Goal: Register for event/course: Register for event/course

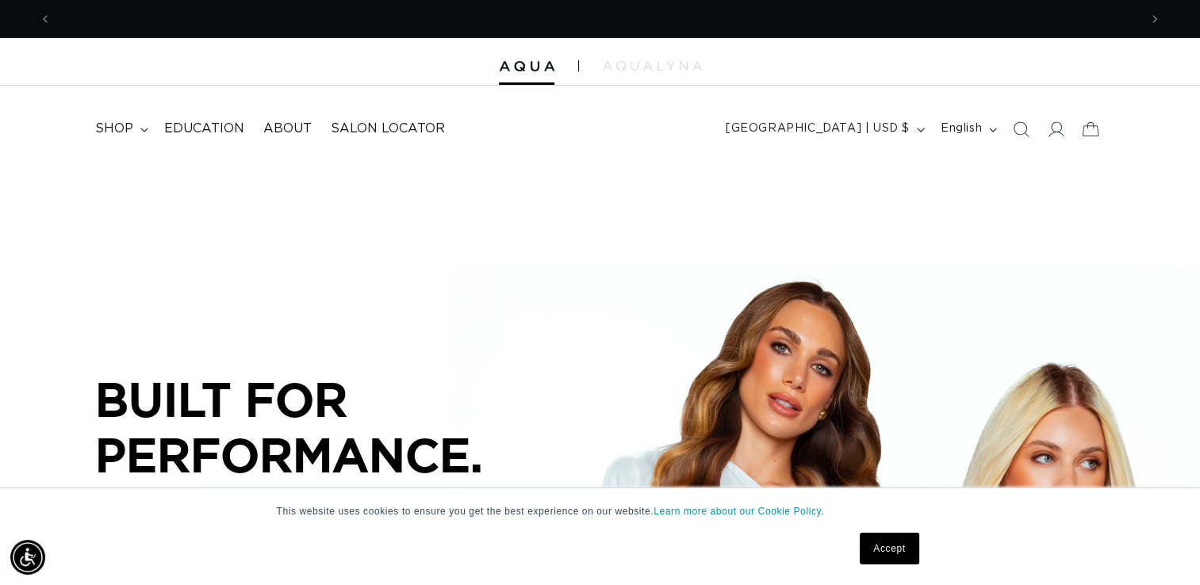
scroll to position [0, 1088]
click at [875, 550] on link "Accept" at bounding box center [889, 549] width 59 height 32
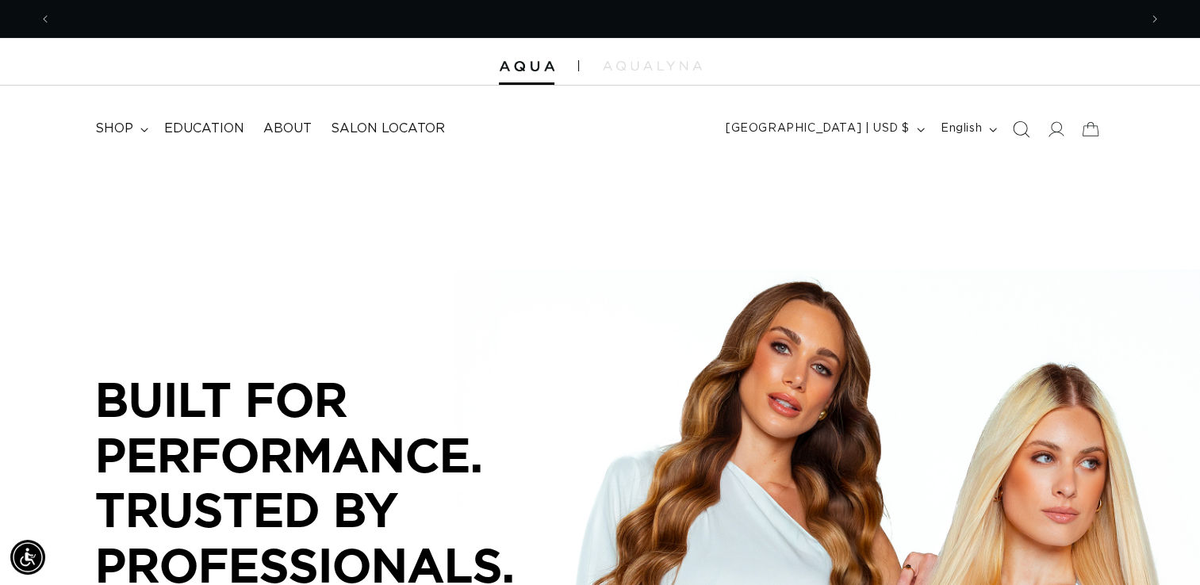
scroll to position [0, 2175]
click at [1053, 132] on icon at bounding box center [1055, 129] width 17 height 17
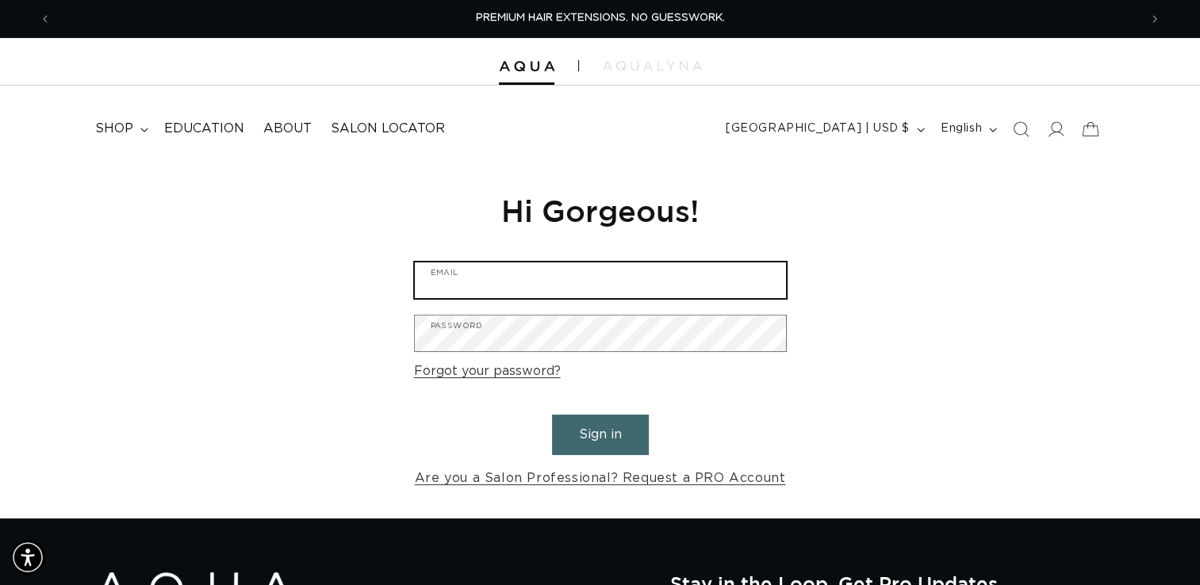
click at [567, 286] on input "Email" at bounding box center [600, 281] width 371 height 36
type input "dani@myhavensalon.com"
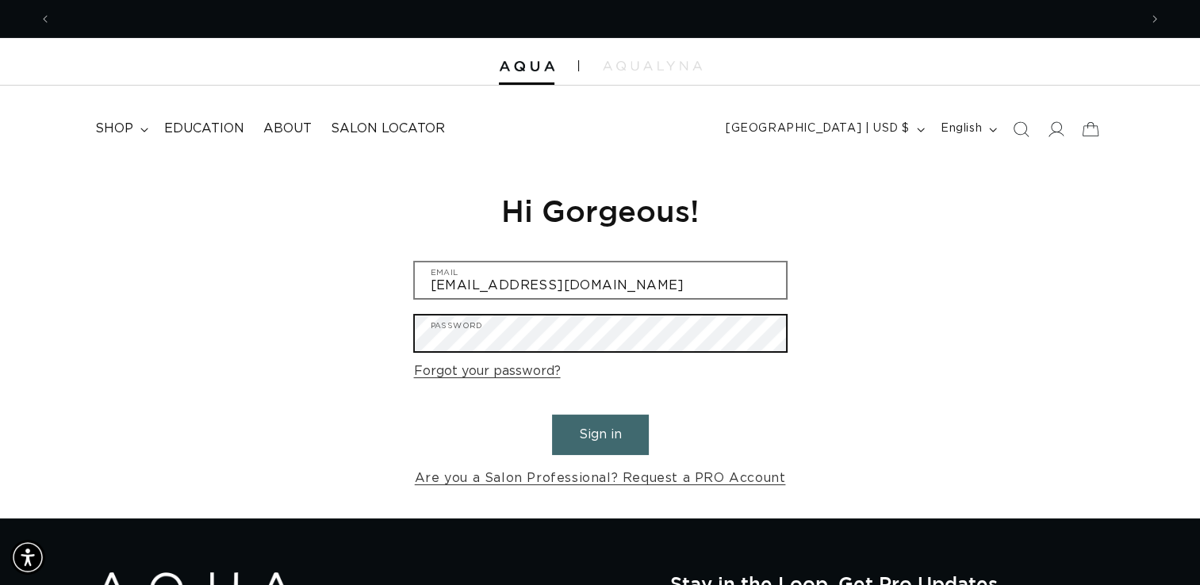
scroll to position [0, 1088]
click at [552, 415] on button "Sign in" at bounding box center [600, 435] width 97 height 40
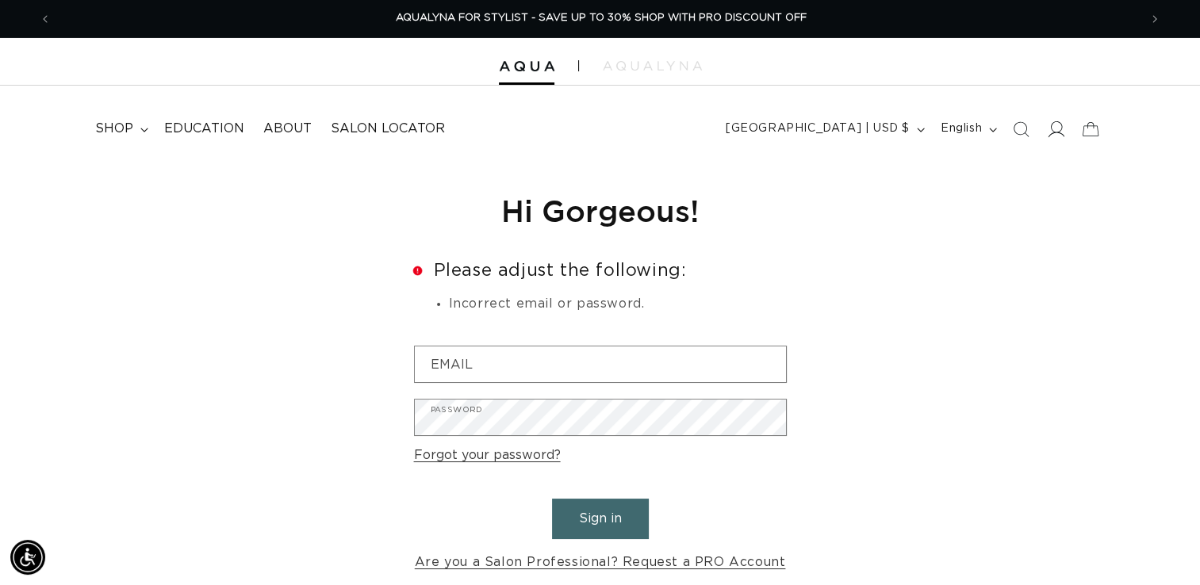
click at [1060, 130] on icon at bounding box center [1057, 129] width 17 height 16
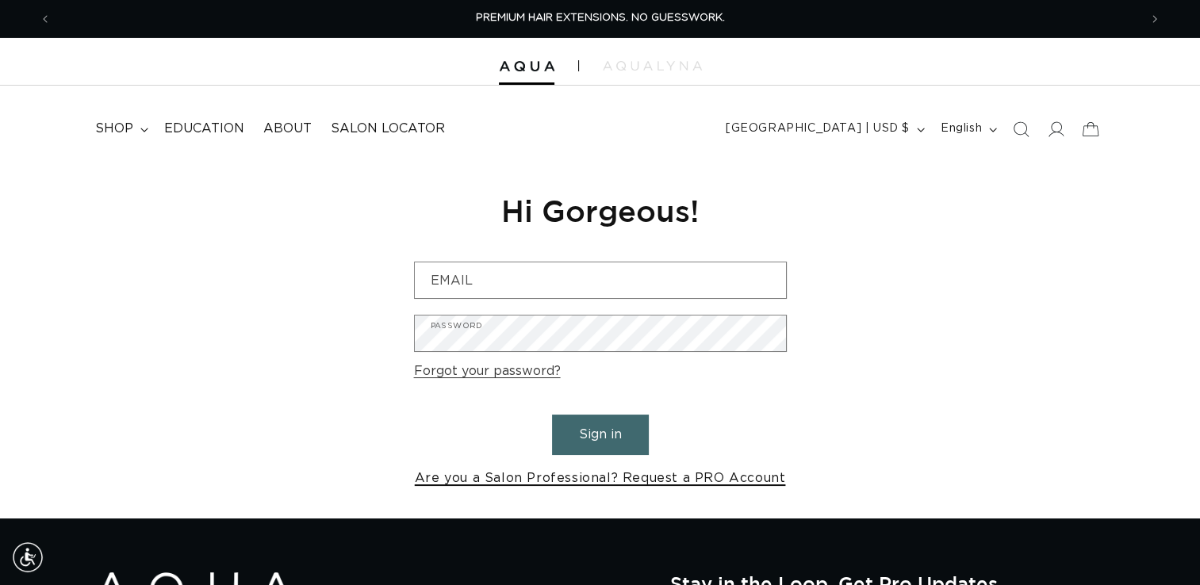
click at [606, 481] on link "Are you a Salon Professional? Request a PRO Account" at bounding box center [600, 478] width 371 height 23
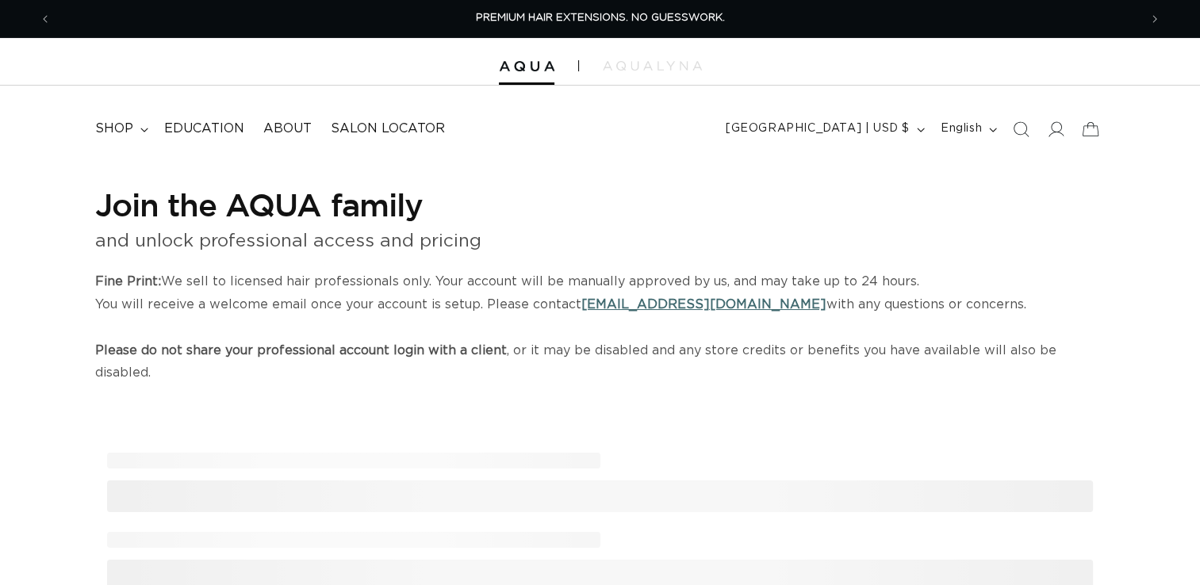
select select "US"
select select "[GEOGRAPHIC_DATA]"
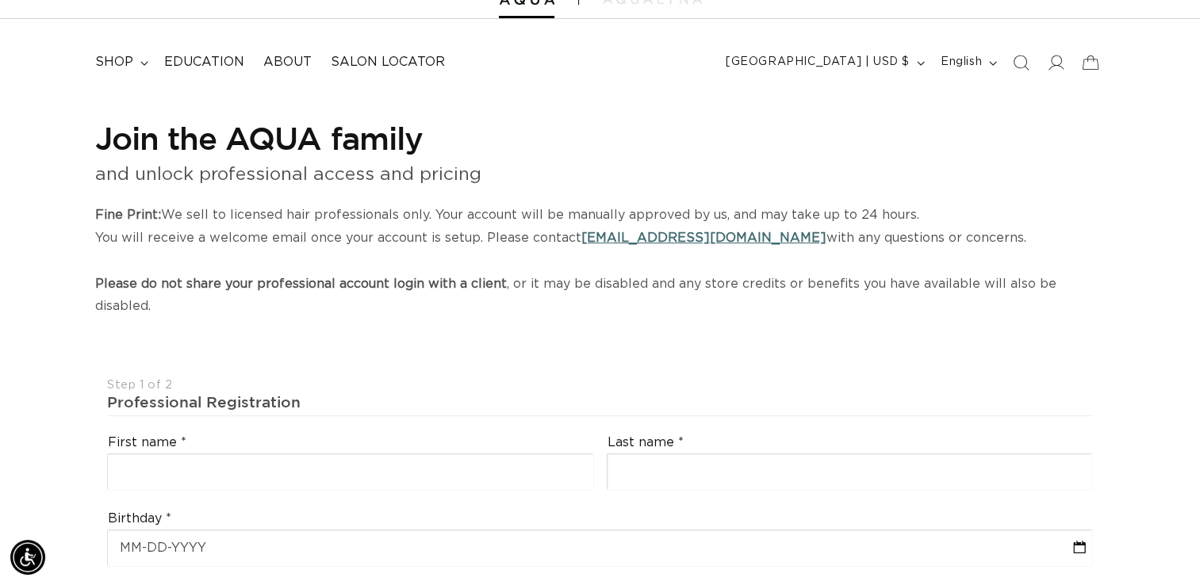
scroll to position [86, 0]
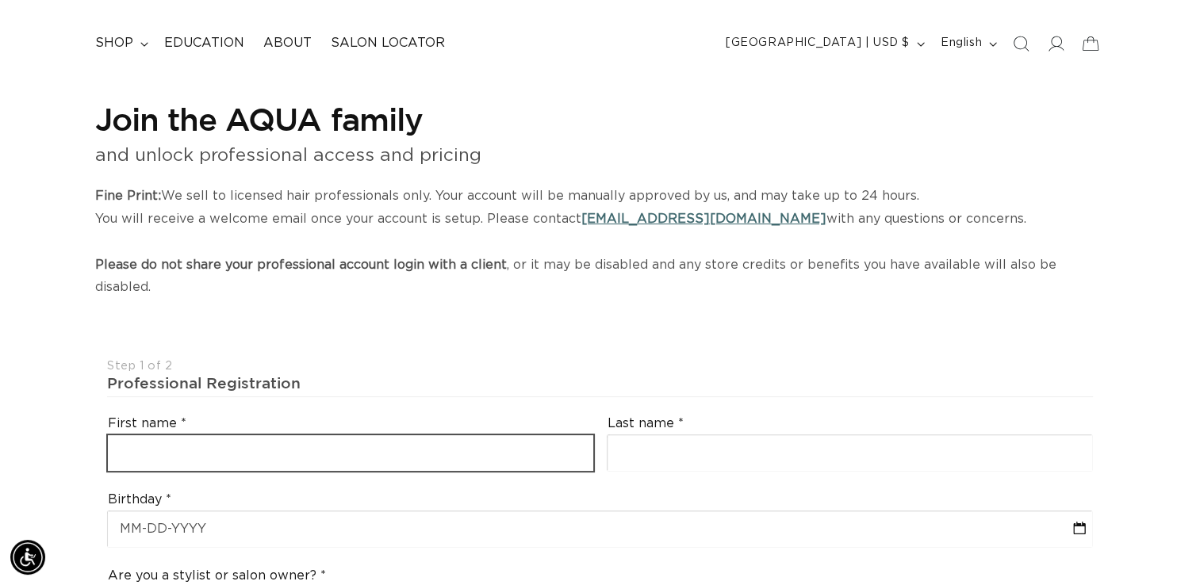
click at [529, 436] on input "text" at bounding box center [351, 454] width 486 height 36
type input "Danielle"
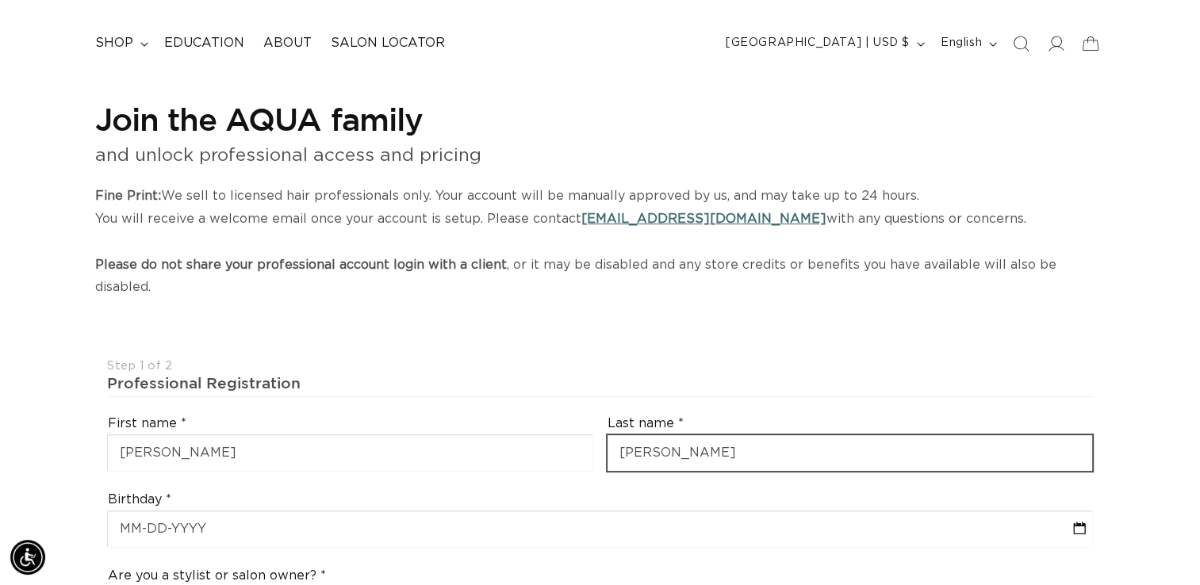
type input "Bohlman"
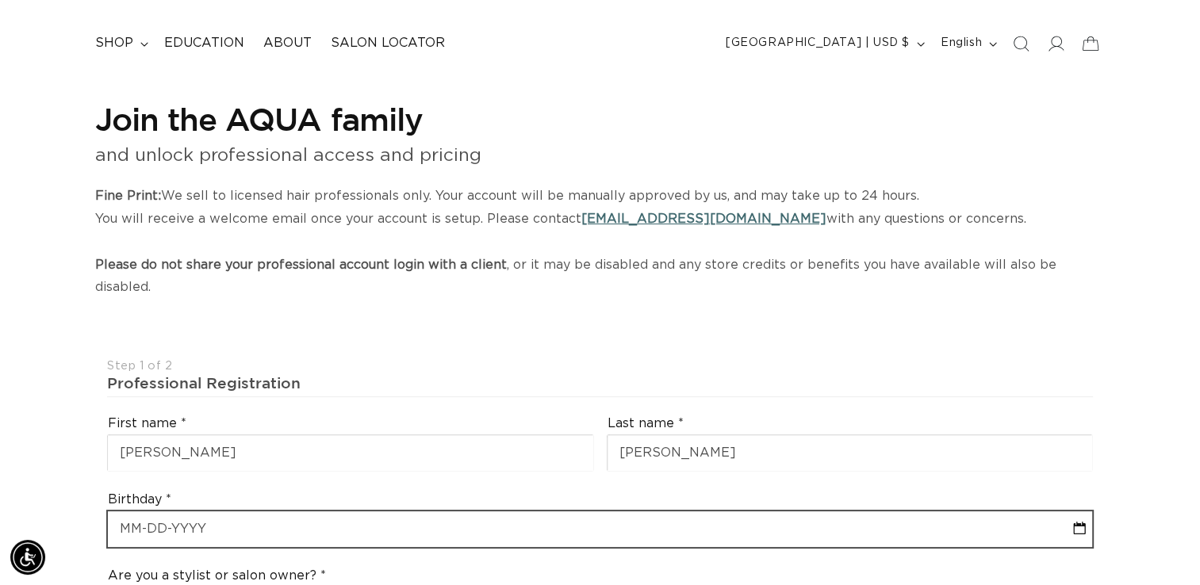
select select "8"
select select "2025"
type input "1"
select select "8"
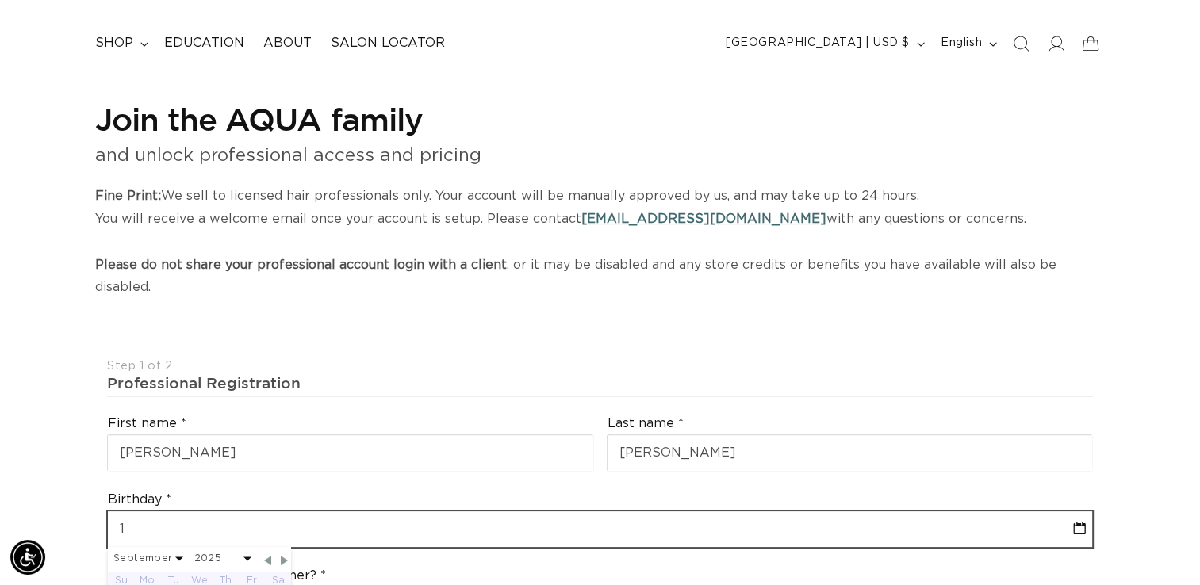
select select "2025"
type input "11"
select select "8"
select select "2025"
type input "11-"
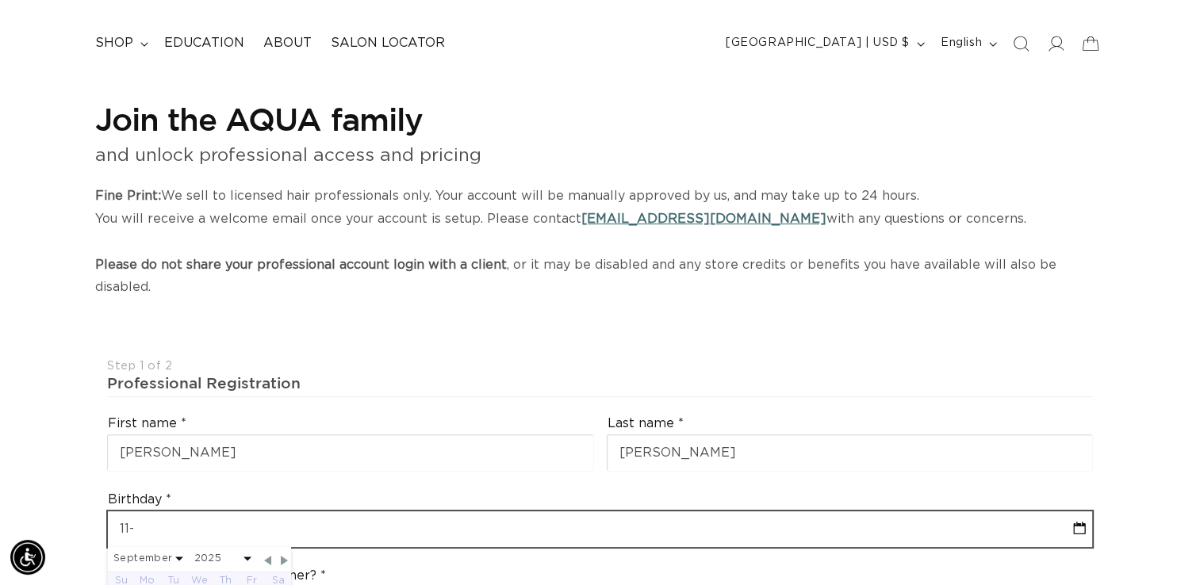
select select "8"
select select "2025"
type input "11-29"
select select "8"
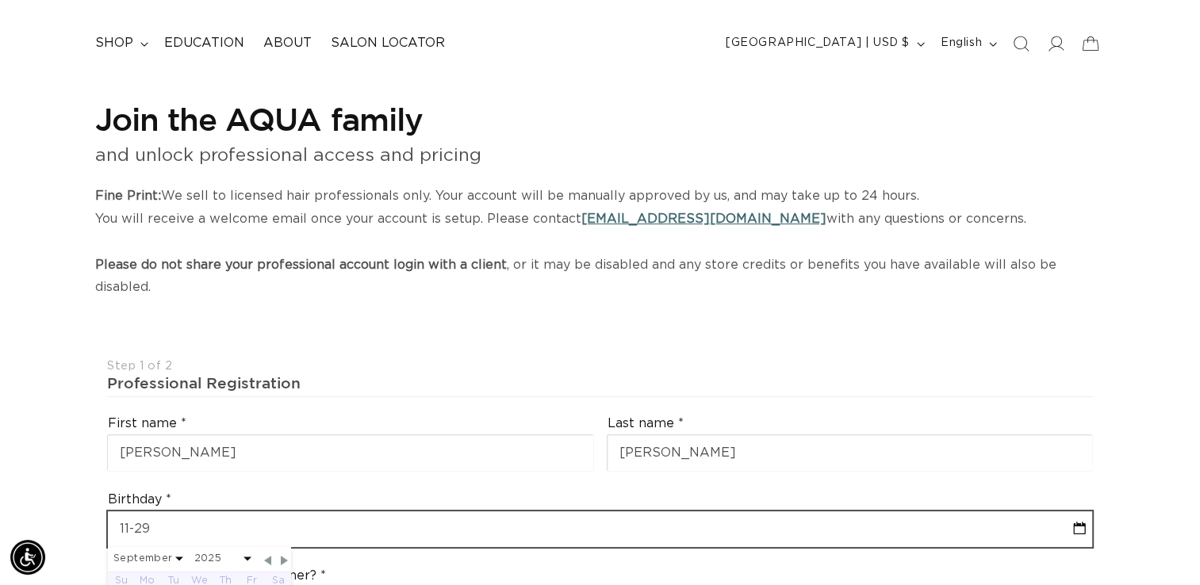
select select "2025"
type input "11-29-"
select select "8"
select select "2025"
type input "11-29-1"
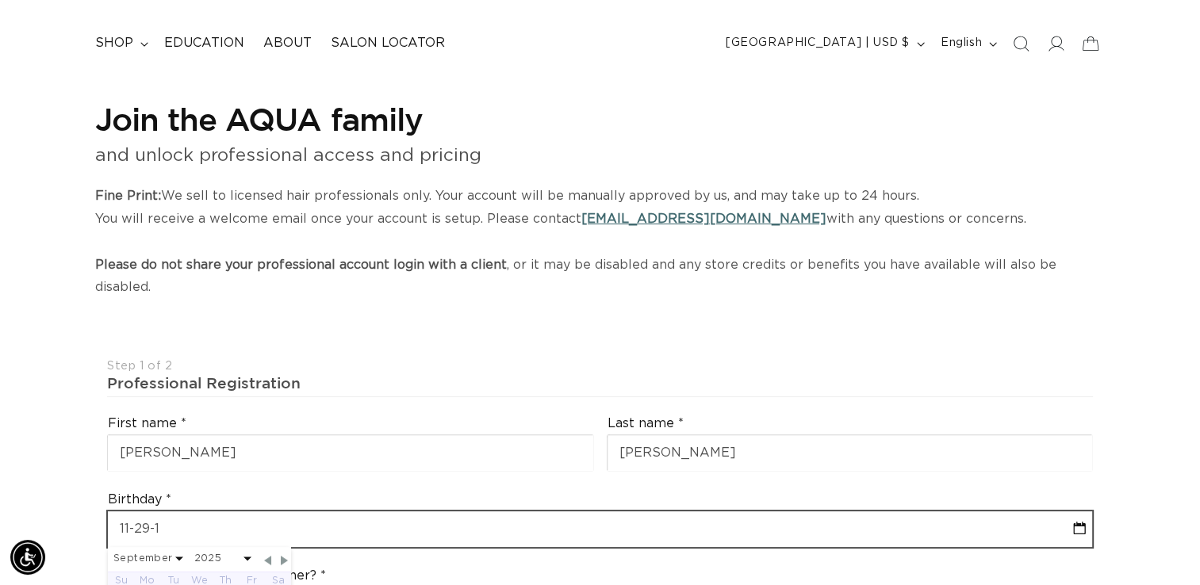
select select "8"
select select "2025"
type input "11-29-19"
select select "8"
select select "2025"
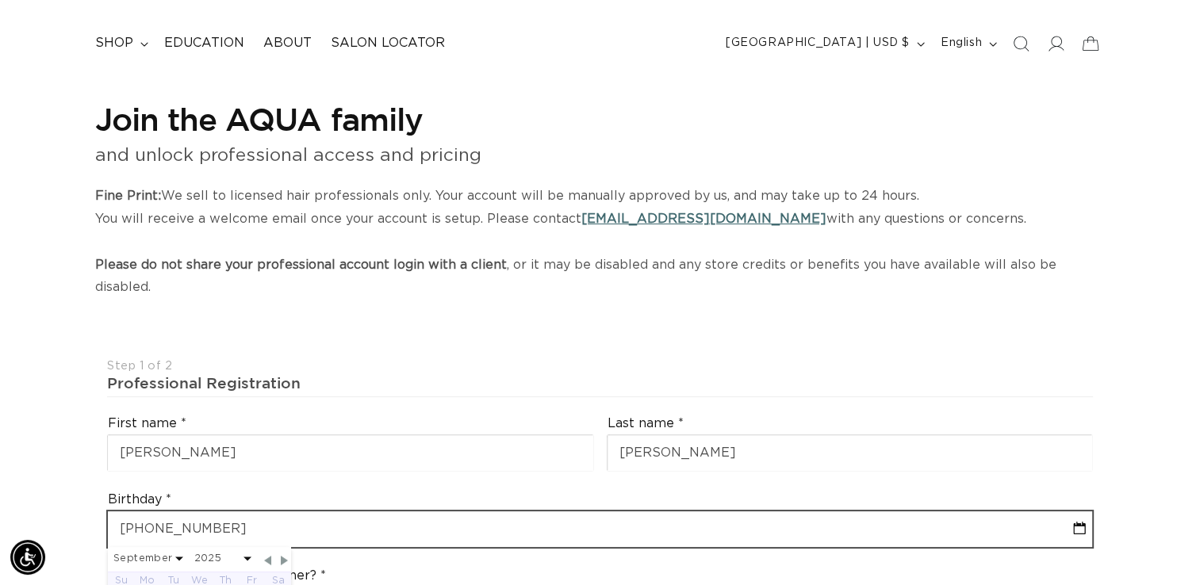
type input "11-29-1988"
select select "10"
select select "1988"
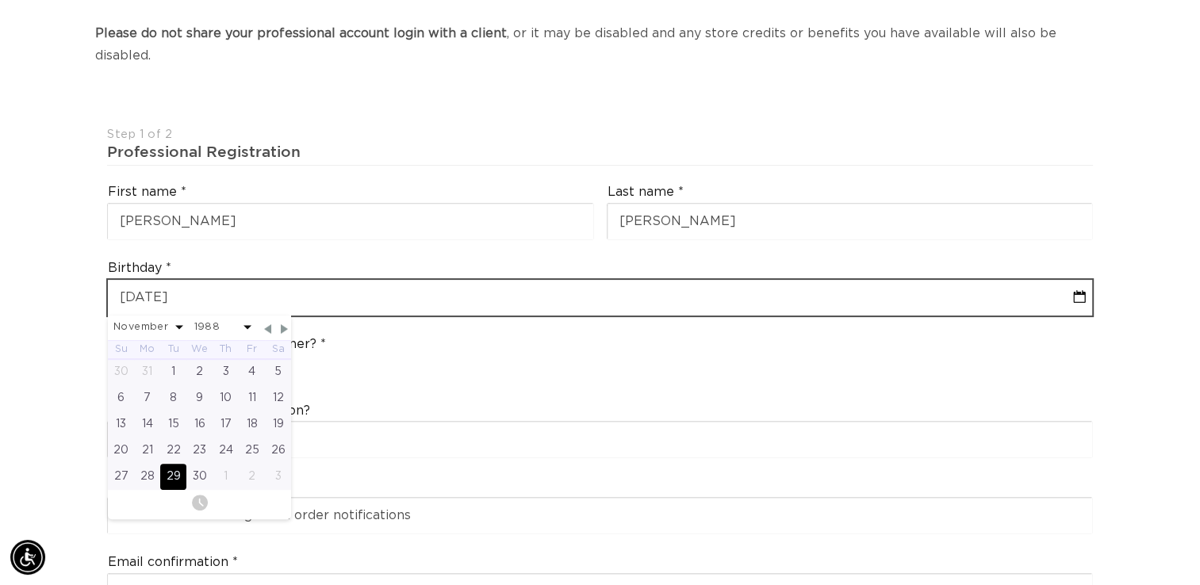
scroll to position [384, 0]
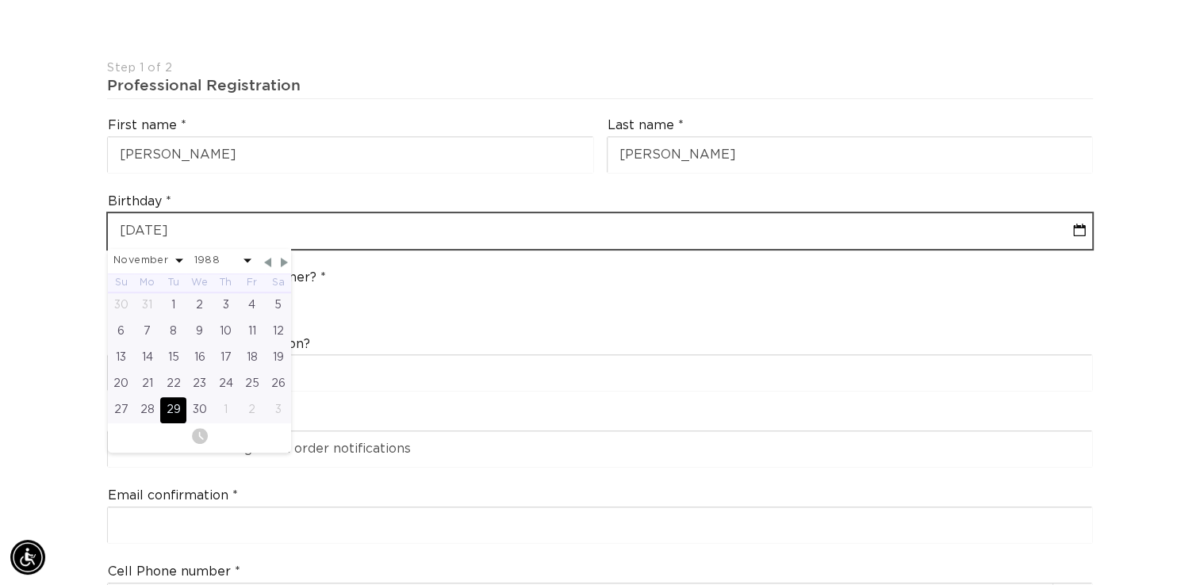
type input "11-29-1988"
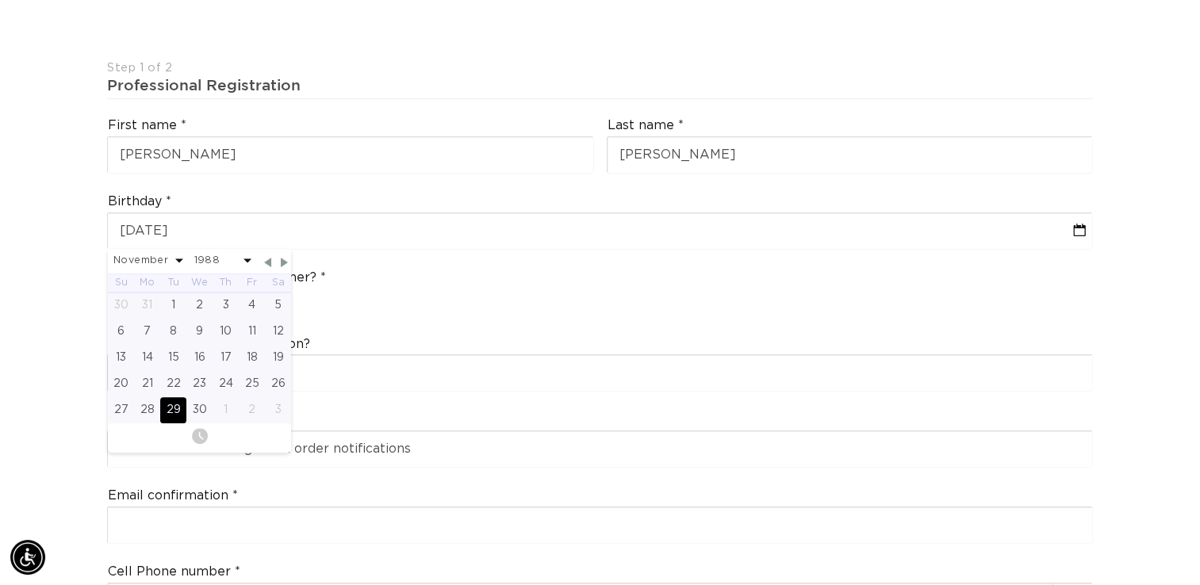
click at [516, 292] on div "Are you a stylist or salon owner? Stylist Salon Owner" at bounding box center [600, 293] width 999 height 60
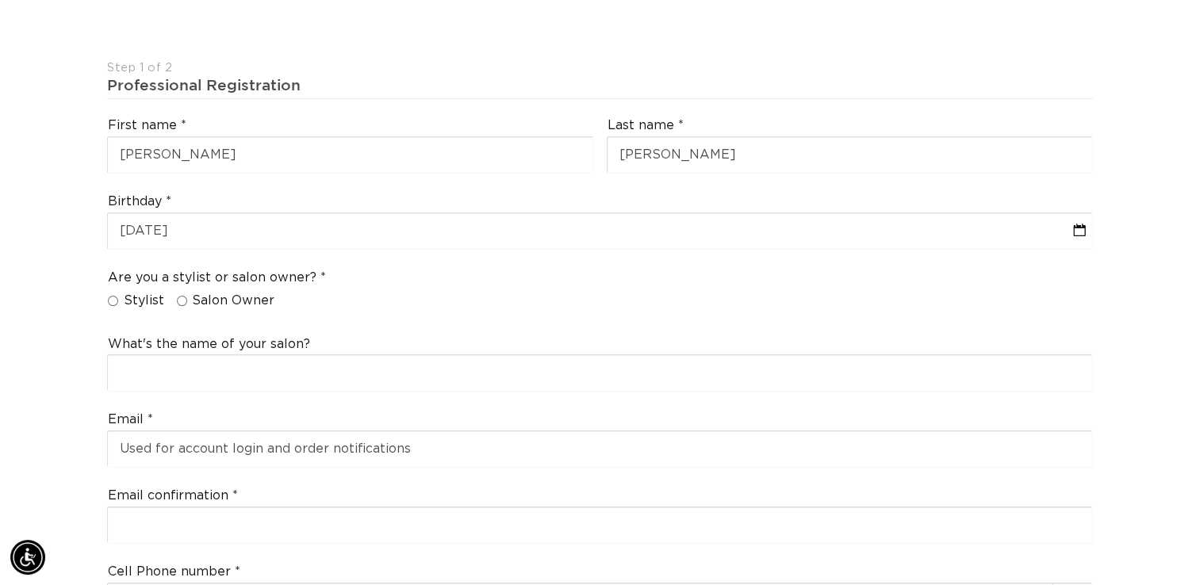
click at [182, 296] on input "Salon Owner" at bounding box center [182, 301] width 10 height 10
radio input "true"
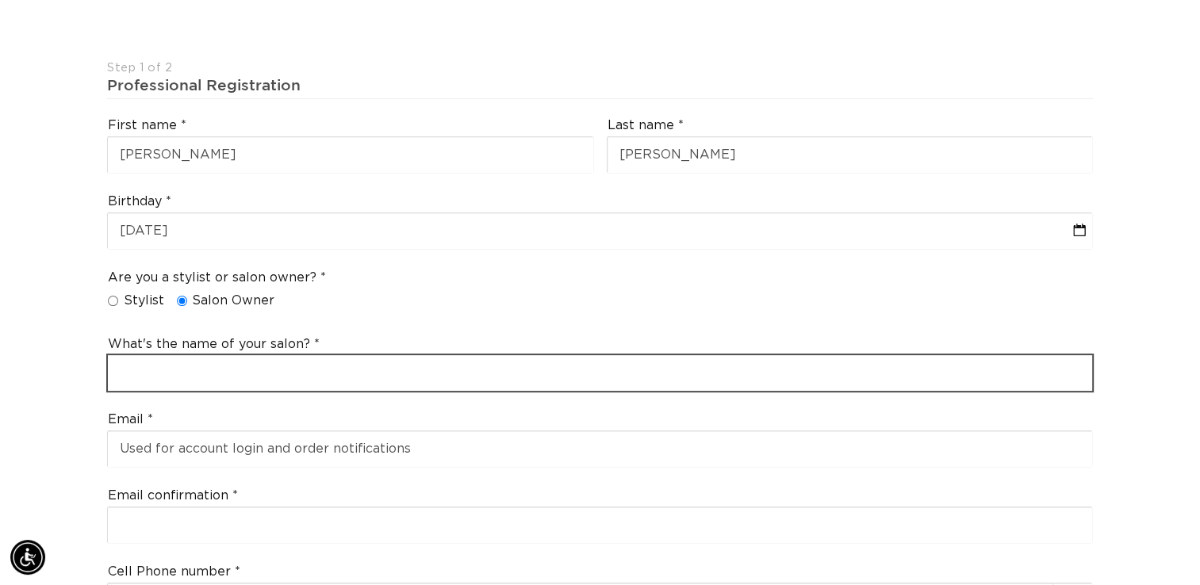
click at [263, 355] on input "text" at bounding box center [600, 373] width 985 height 36
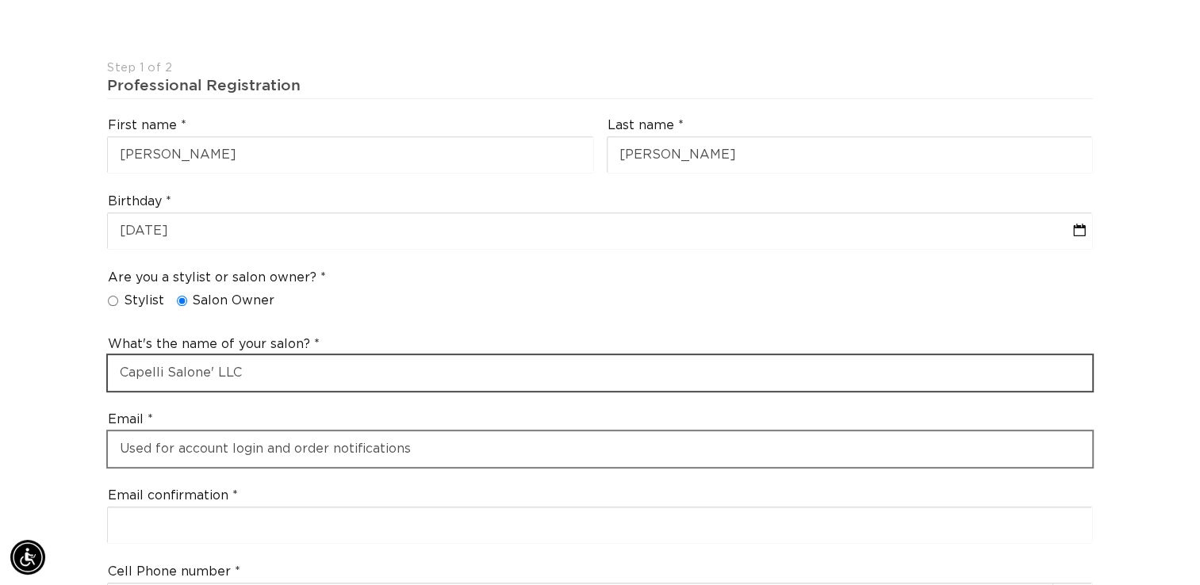
type input "Capelli Salone' LLC"
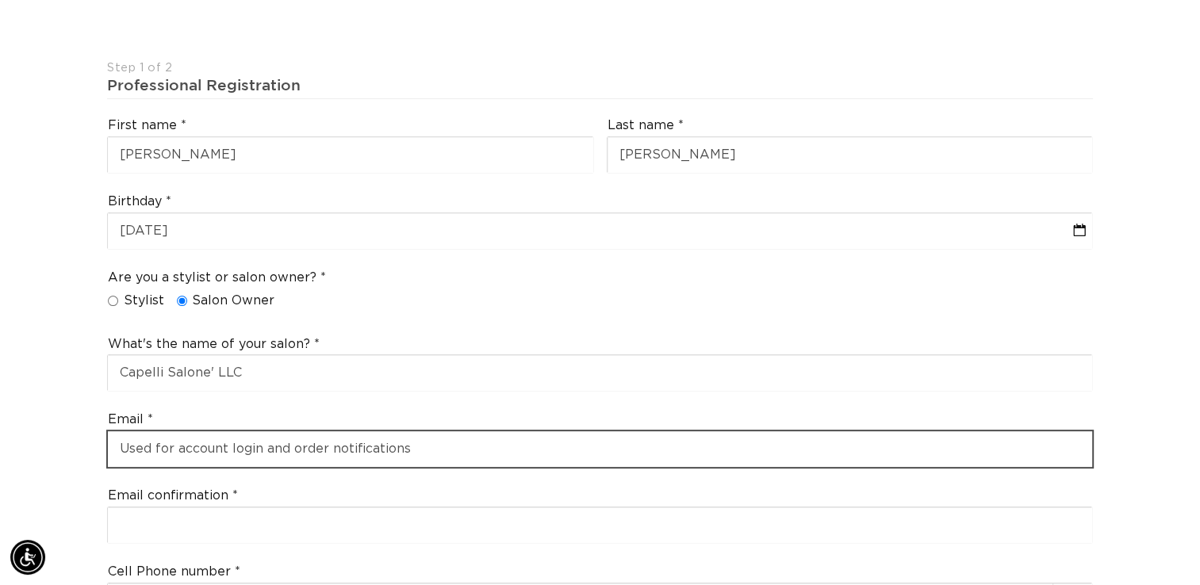
click at [292, 432] on input "email" at bounding box center [600, 450] width 985 height 36
click at [222, 432] on input "email" at bounding box center [600, 450] width 985 height 36
type input "[EMAIL_ADDRESS][DOMAIN_NAME]"
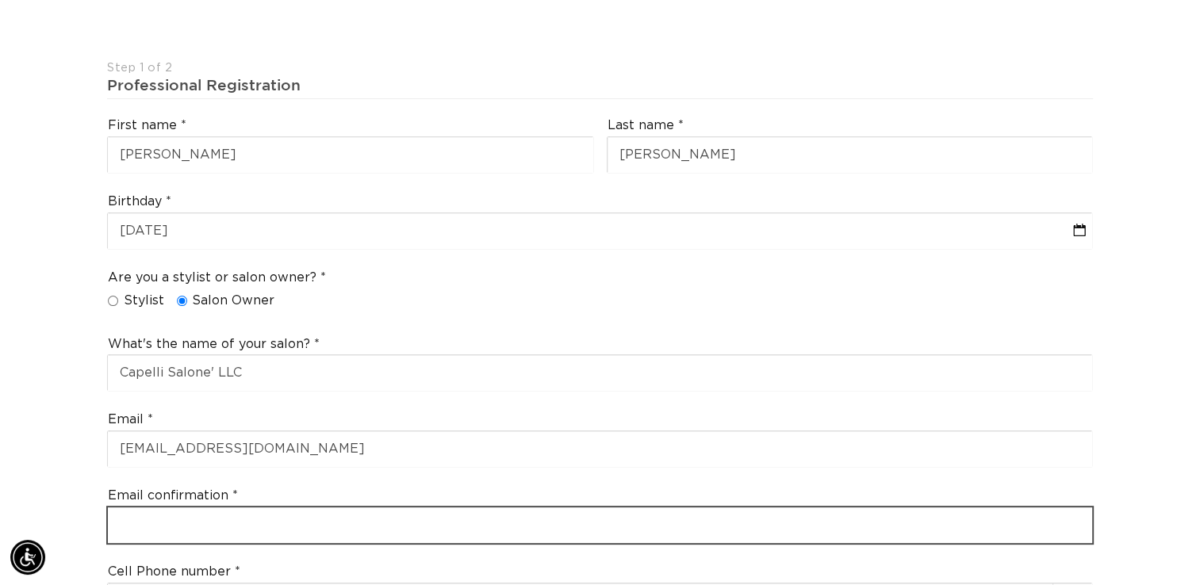
scroll to position [0, 1088]
click at [216, 508] on input "email" at bounding box center [600, 526] width 985 height 36
type input "[EMAIL_ADDRESS][DOMAIN_NAME]"
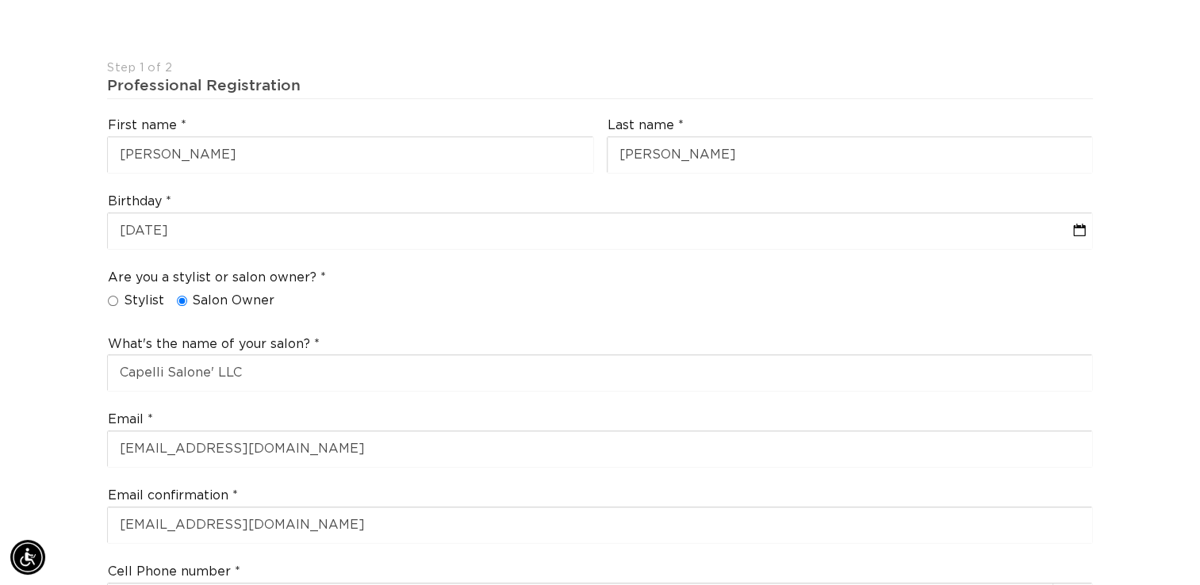
scroll to position [392, 0]
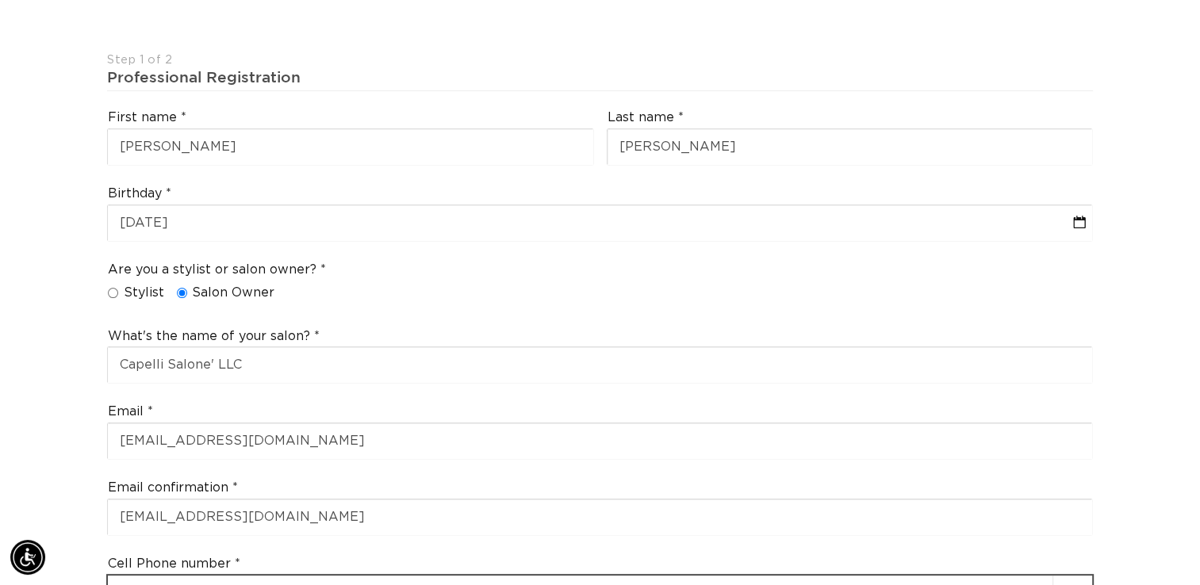
click at [241, 576] on input "+1" at bounding box center [600, 594] width 985 height 36
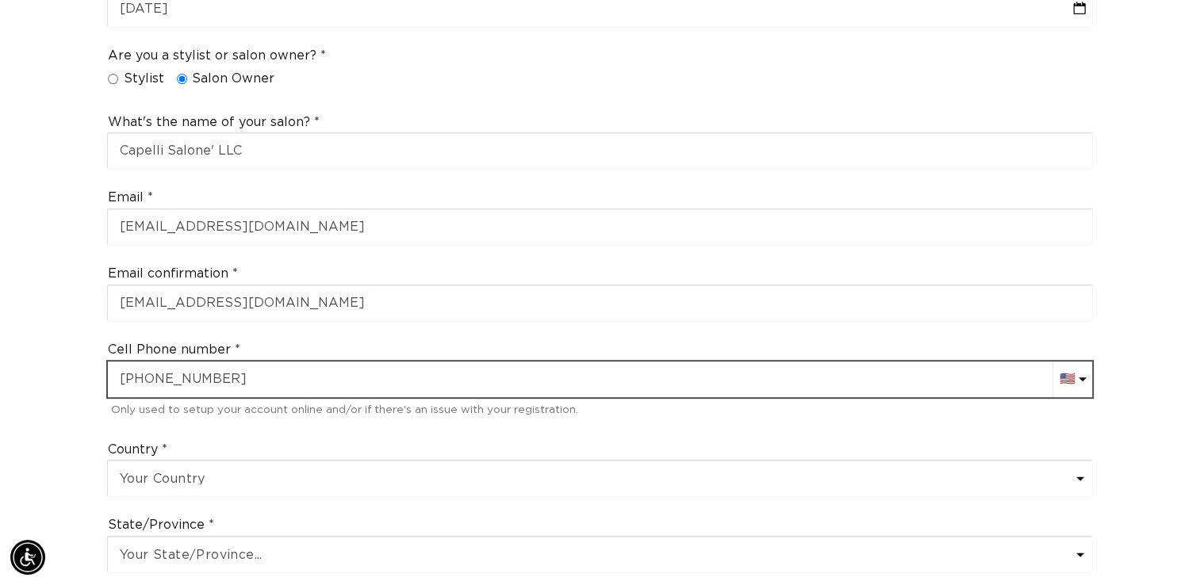
scroll to position [0, 1088]
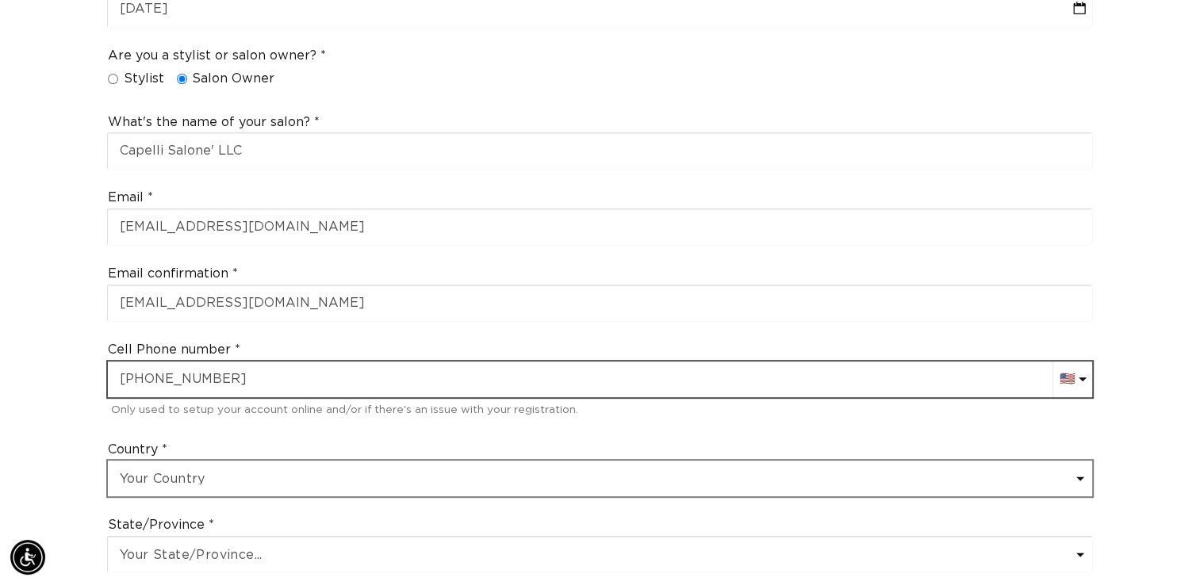
type input "+1 262 210 6252"
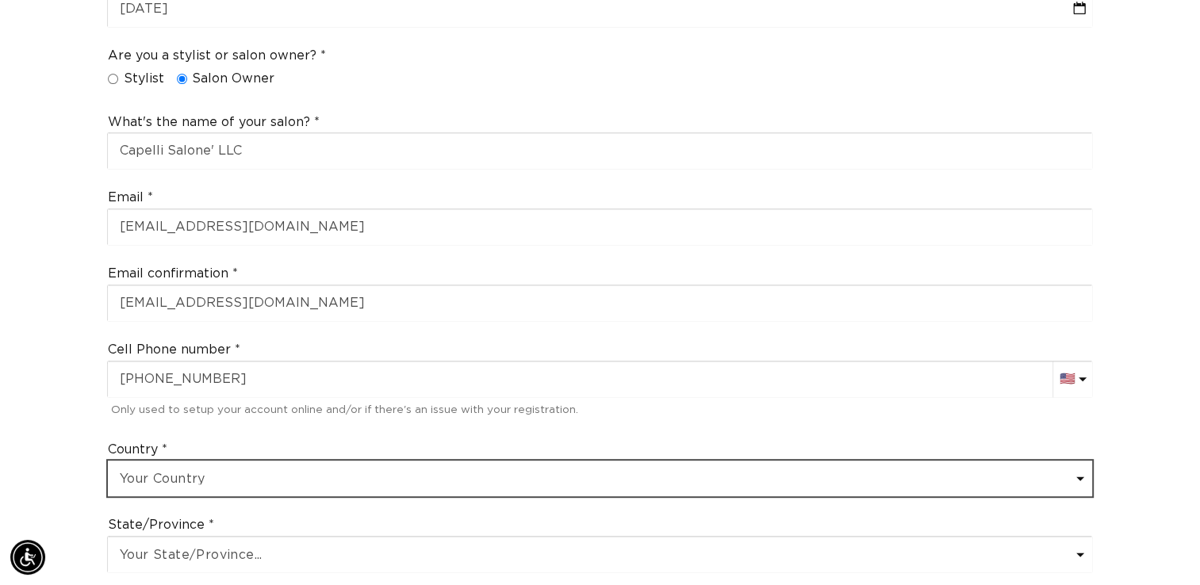
click at [184, 463] on select "Your Country United States Canada Afghanistan Åland Islands Albania Algeria And…" at bounding box center [600, 479] width 985 height 36
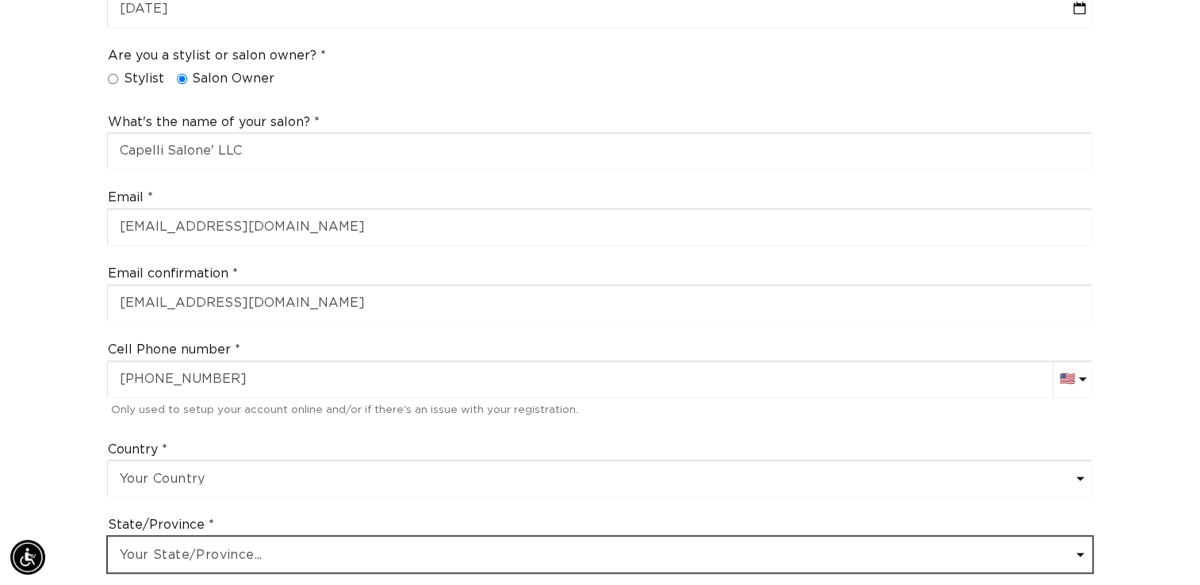
click at [178, 537] on select "Your State/Province... Alabama Alaska American Samoa Arizona Arkansas Californi…" at bounding box center [600, 555] width 985 height 36
select select "Wisconsin"
click at [108, 537] on select "Your State/Province... Alabama Alaska American Samoa Arizona Arkansas Californi…" at bounding box center [600, 555] width 985 height 36
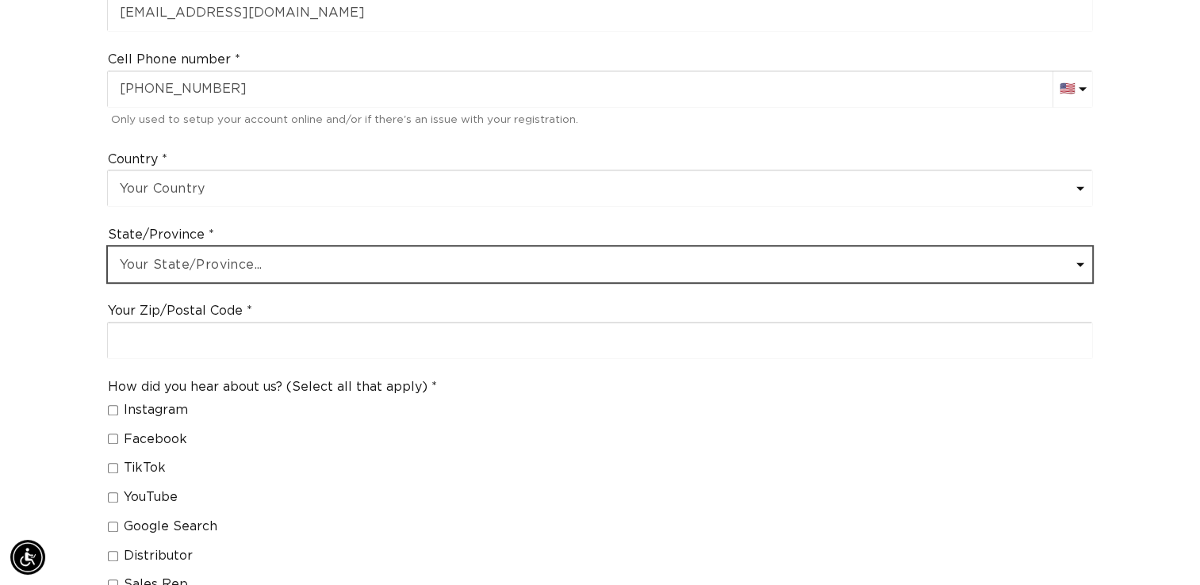
scroll to position [923, 0]
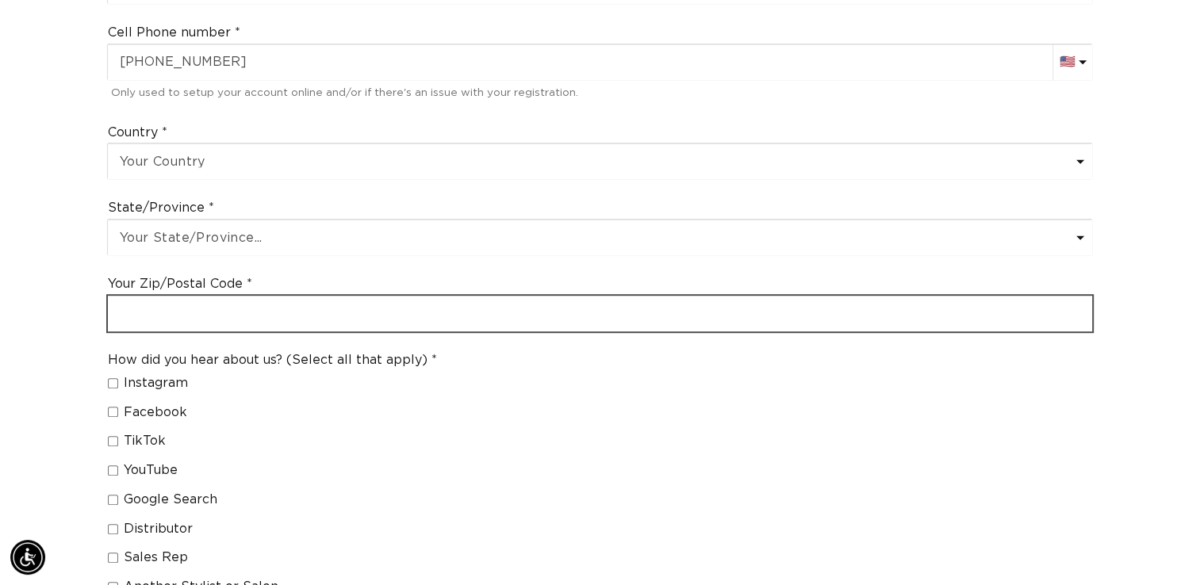
click at [517, 296] on input "text" at bounding box center [600, 314] width 985 height 36
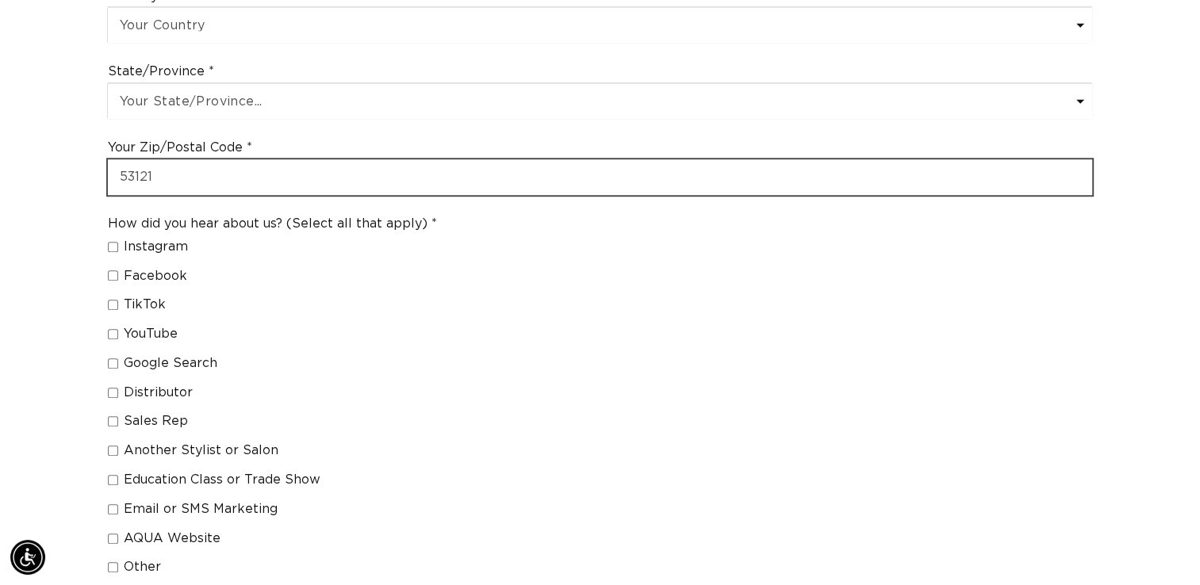
scroll to position [0, 1088]
type input "53121"
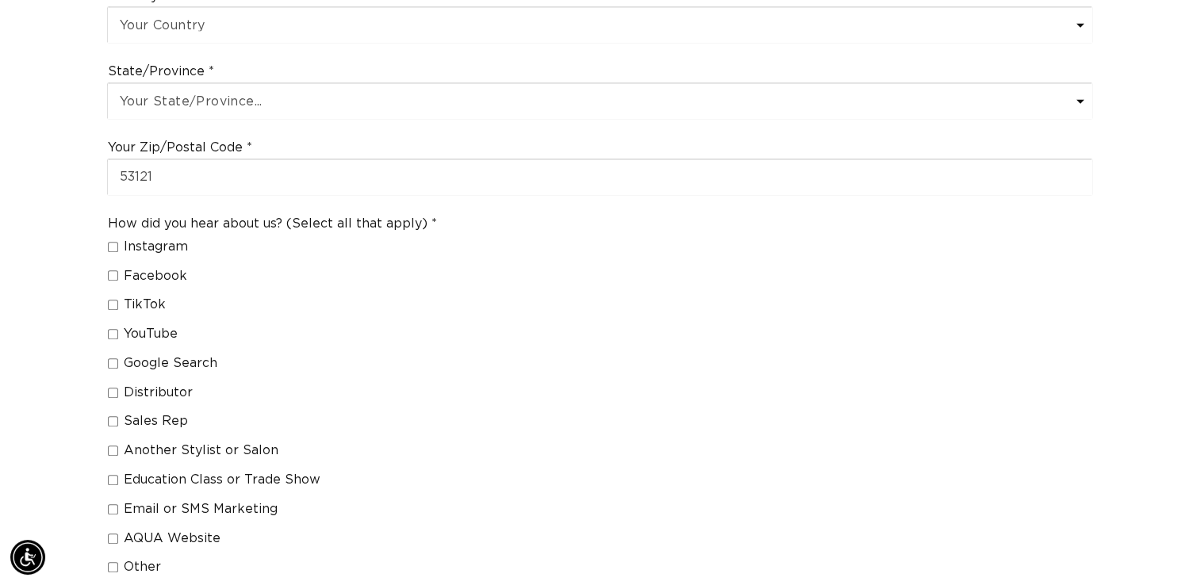
click at [112, 562] on input "Other" at bounding box center [113, 567] width 10 height 10
checkbox input "true"
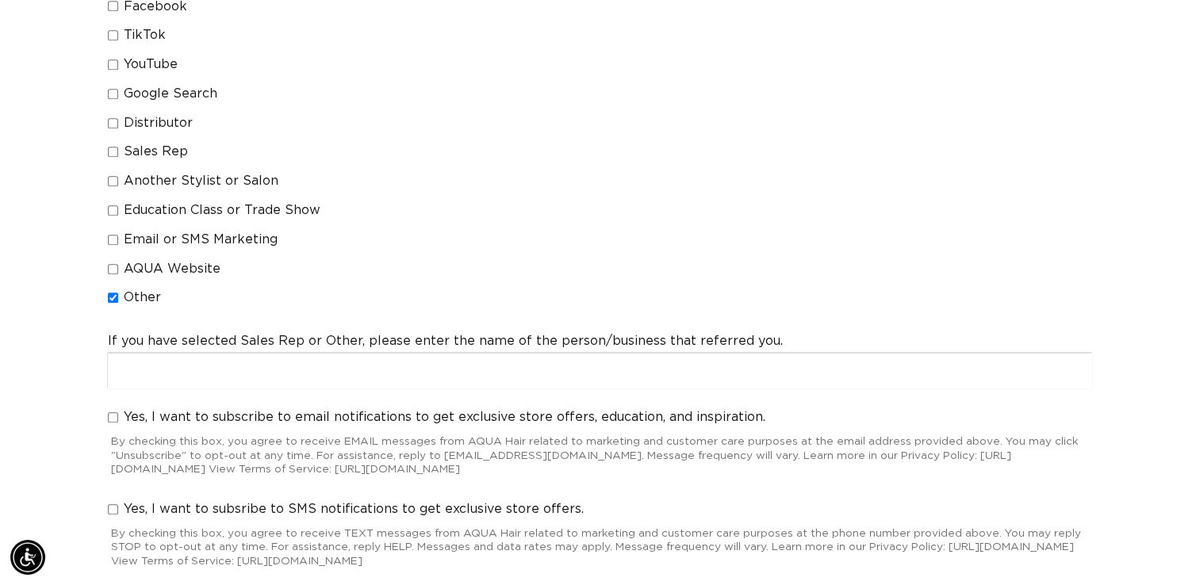
click at [112, 413] on input "Yes, I want to subscribe to email notifications to get exclusive store offers, …" at bounding box center [113, 418] width 10 height 10
checkbox input "true"
click at [112, 505] on input "Yes, I want to subsribe to SMS notifications to get exclusive store offers." at bounding box center [113, 510] width 10 height 10
checkbox input "true"
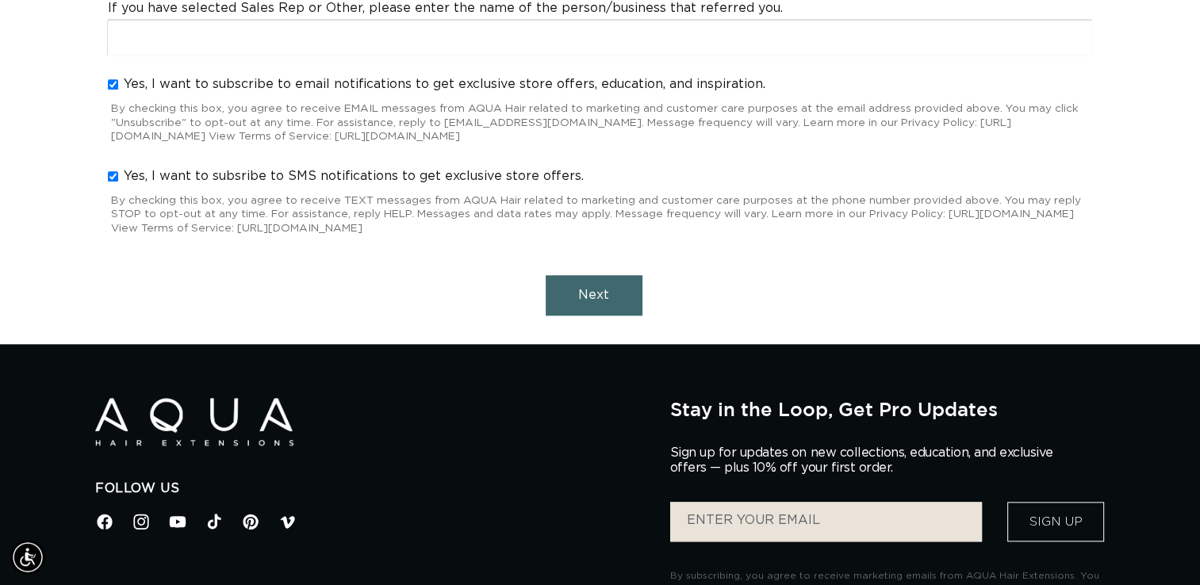
scroll to position [0, 0]
click at [593, 289] on span "Next" at bounding box center [593, 295] width 31 height 13
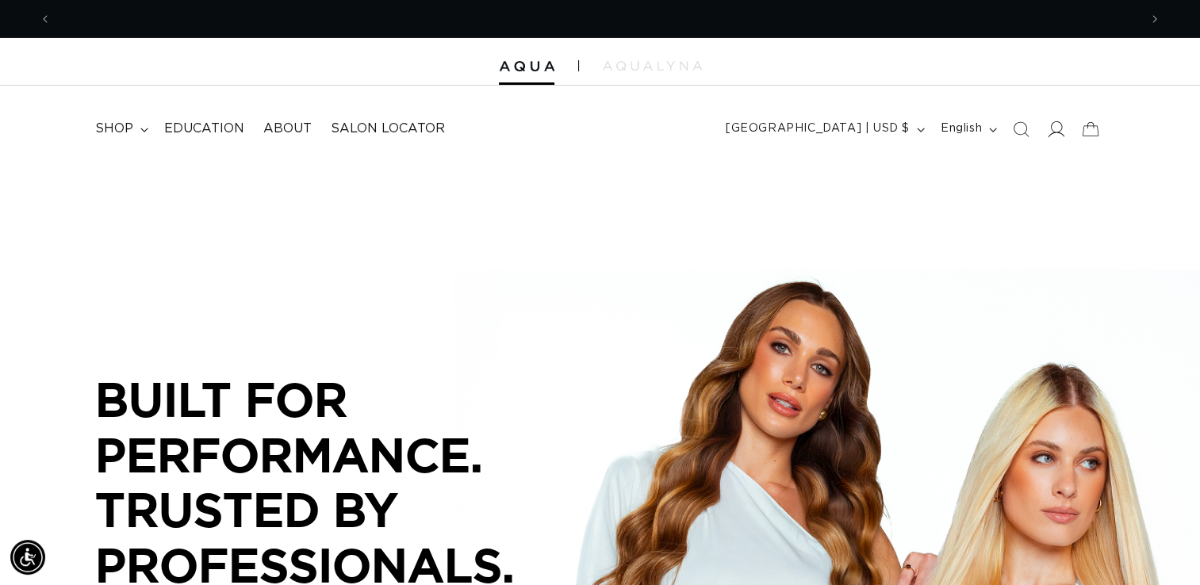
scroll to position [0, 2175]
click at [1048, 126] on icon at bounding box center [1055, 129] width 17 height 17
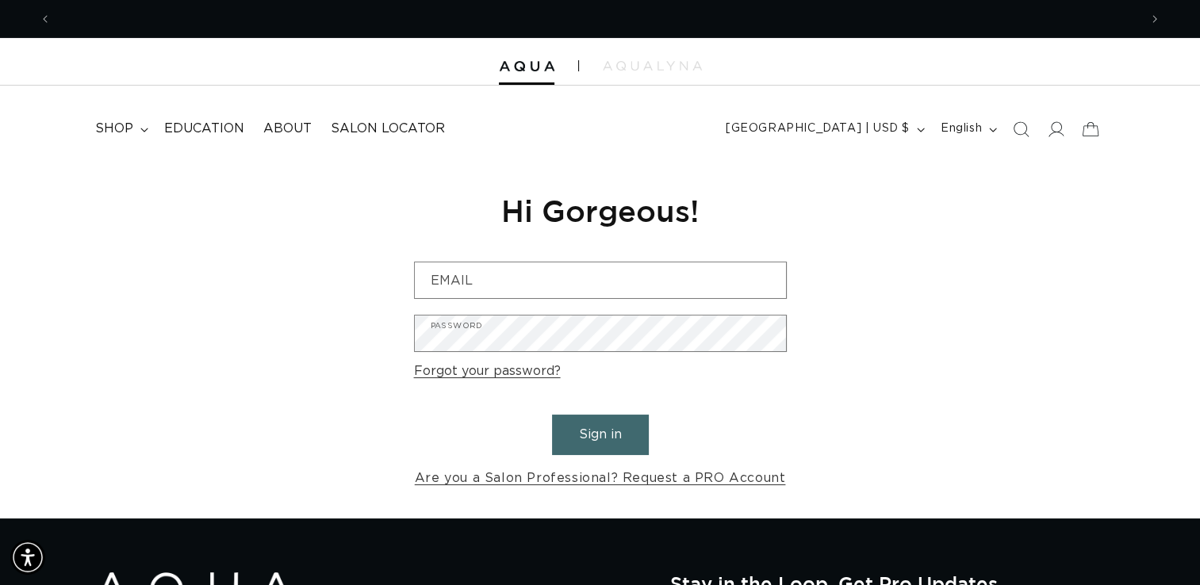
scroll to position [0, 1088]
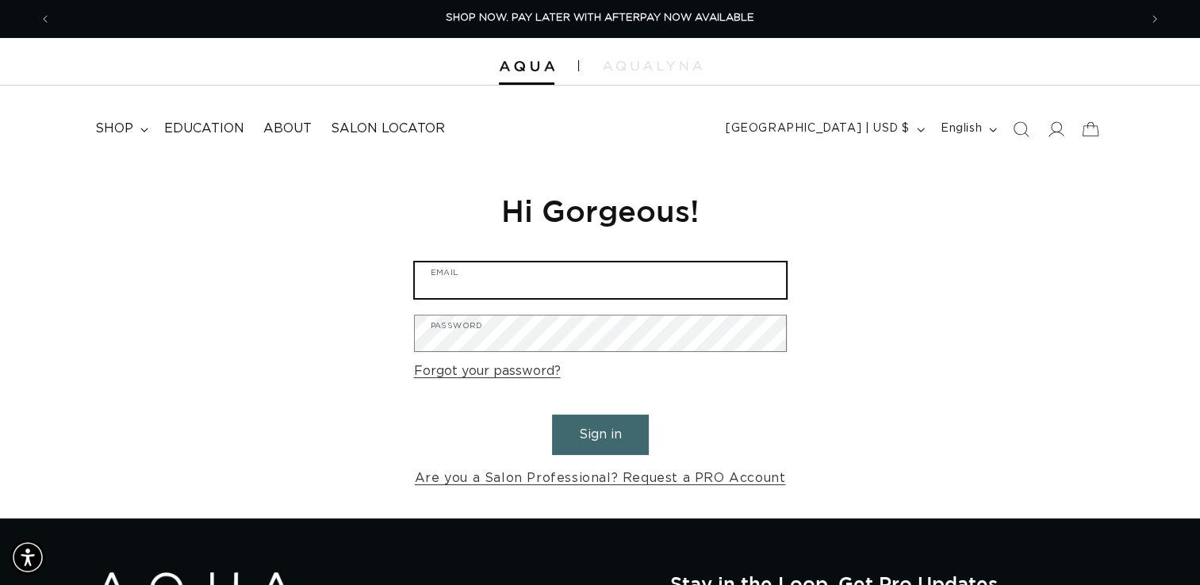
click at [458, 290] on input "Email" at bounding box center [600, 281] width 371 height 36
type input "[EMAIL_ADDRESS][DOMAIN_NAME]"
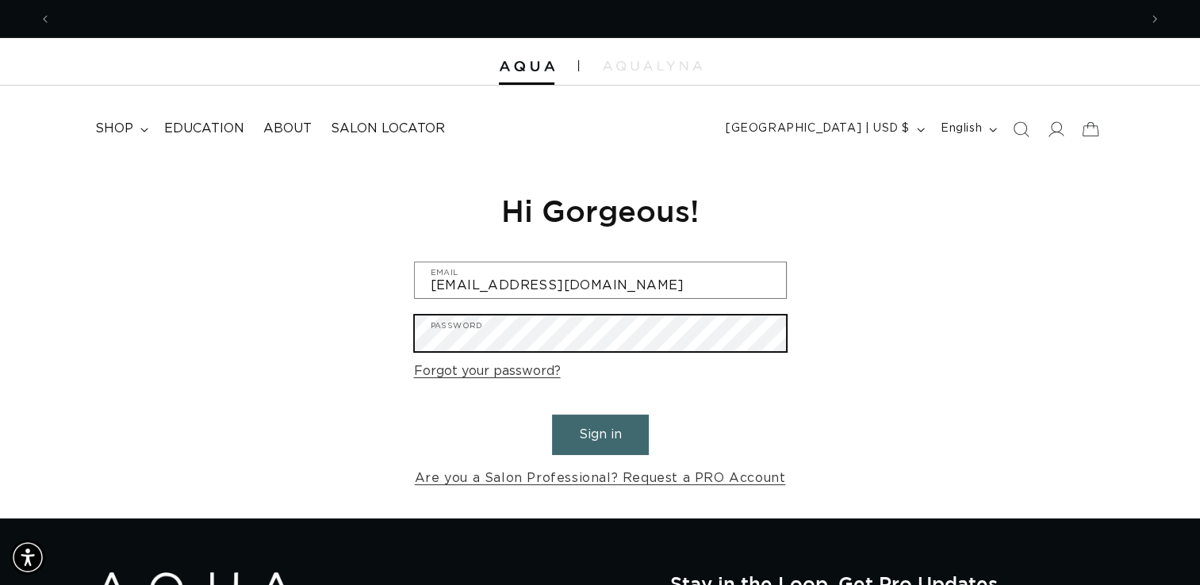
scroll to position [0, 0]
click at [552, 415] on button "Sign in" at bounding box center [600, 435] width 97 height 40
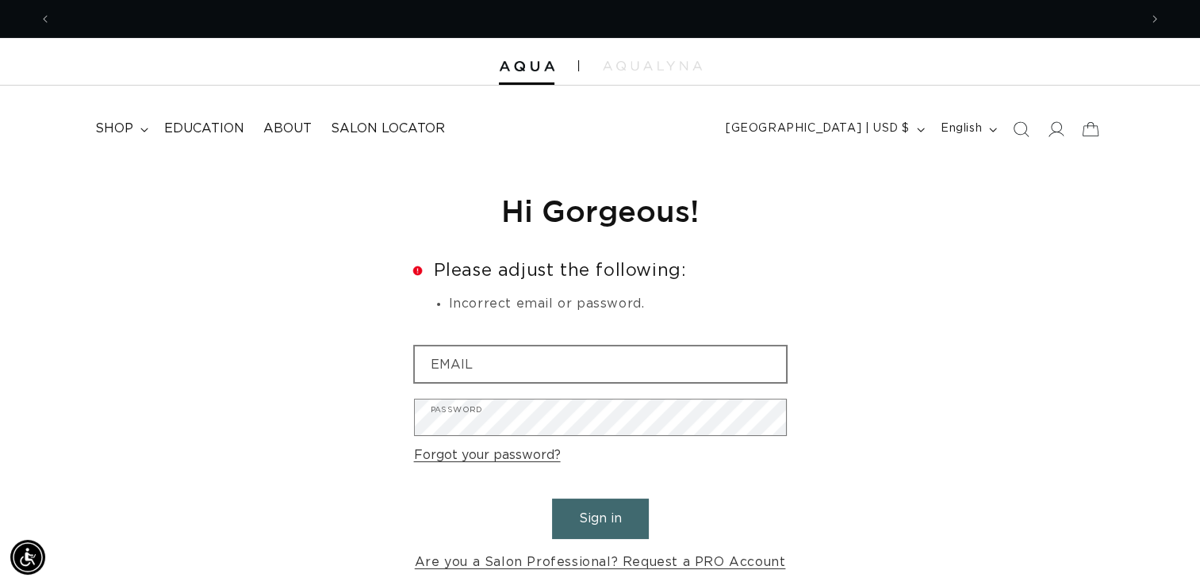
scroll to position [0, 1088]
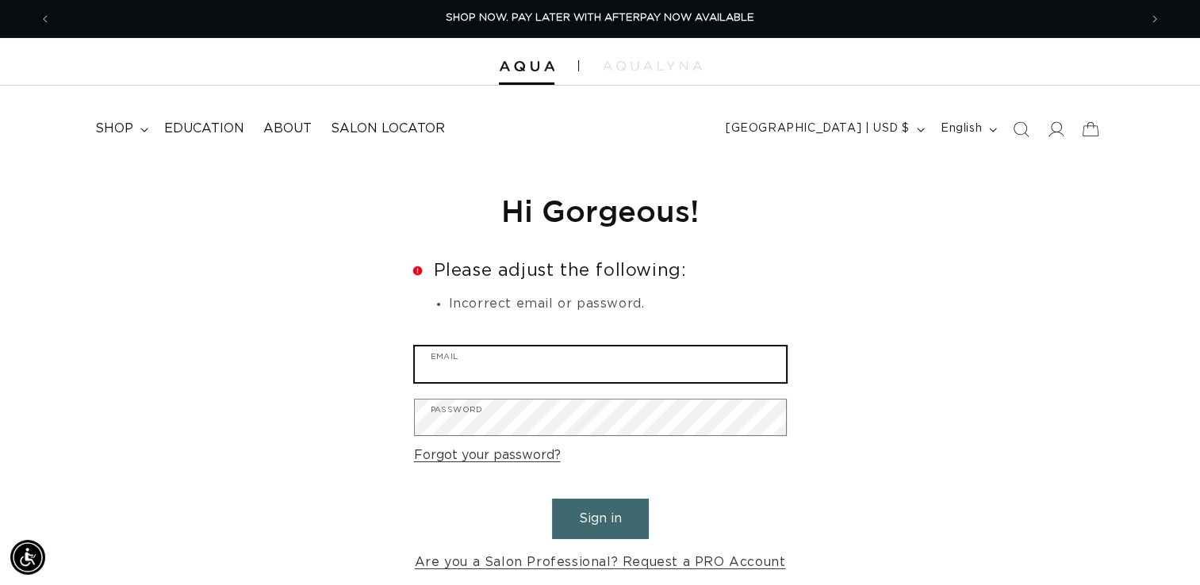
click at [492, 366] on input "Email" at bounding box center [600, 365] width 371 height 36
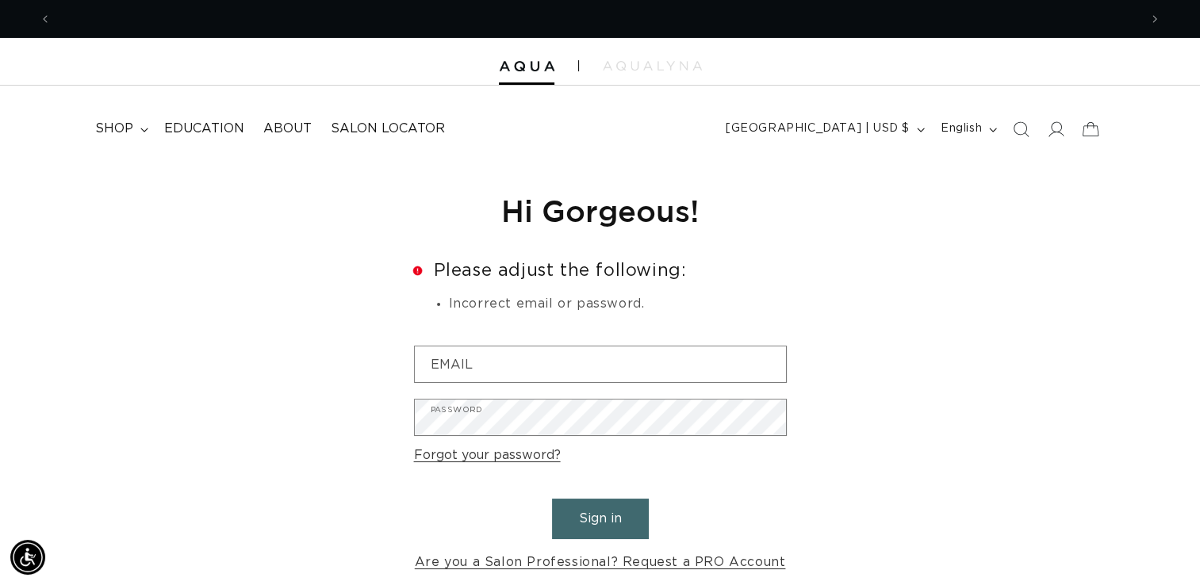
scroll to position [0, 0]
click at [620, 284] on form "Error Please adjust the following: Incorrect email or password. Email Password …" at bounding box center [600, 418] width 373 height 313
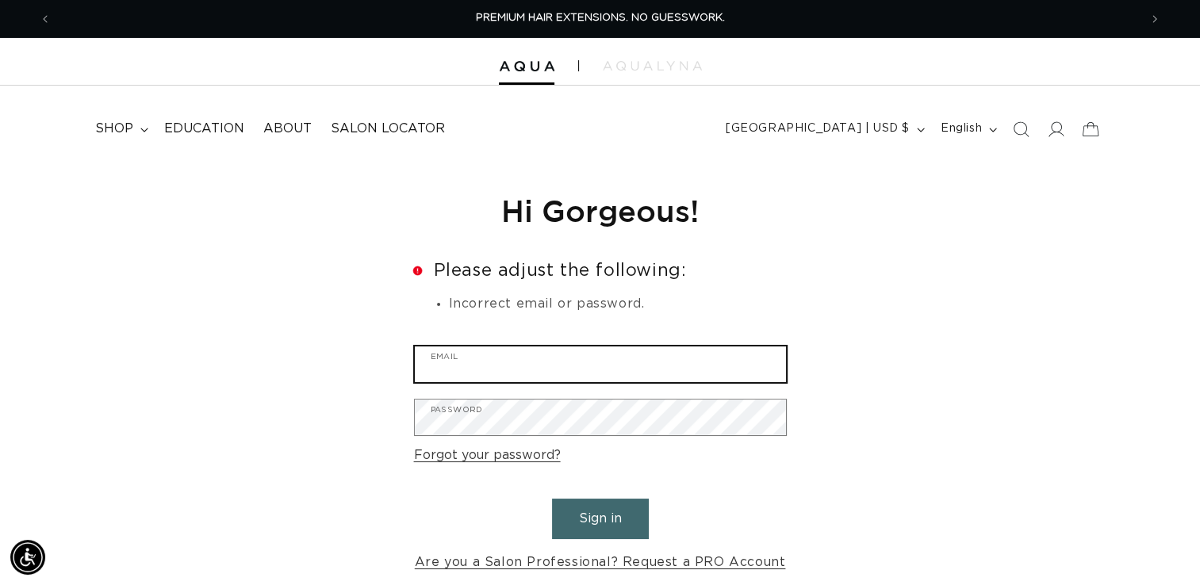
click at [555, 362] on input "Email" at bounding box center [600, 365] width 371 height 36
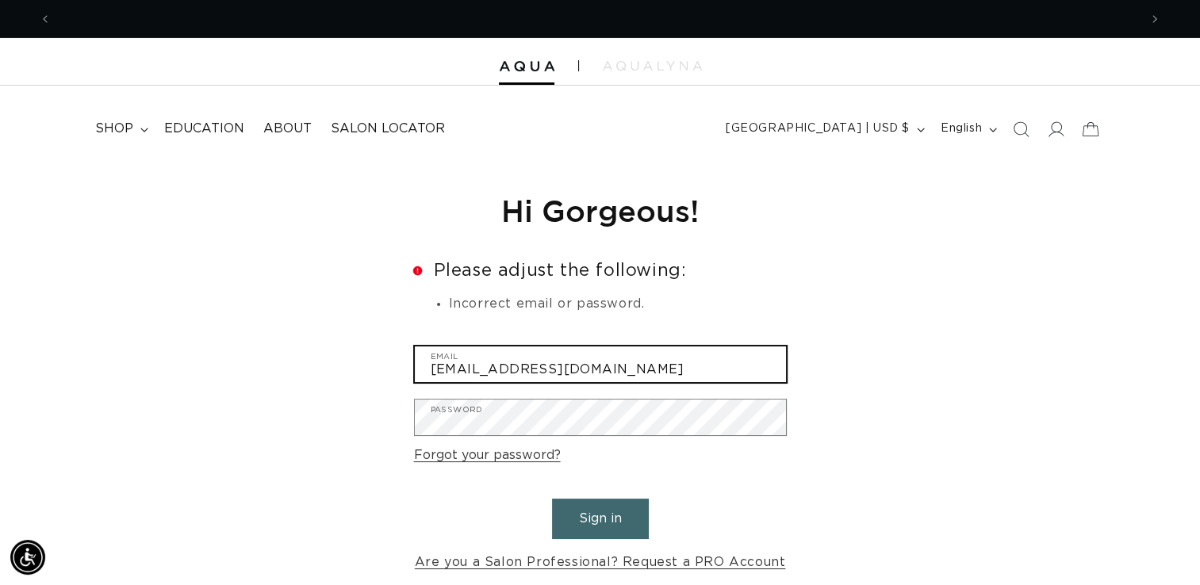
scroll to position [0, 2175]
type input "dani@myhavensalon.com"
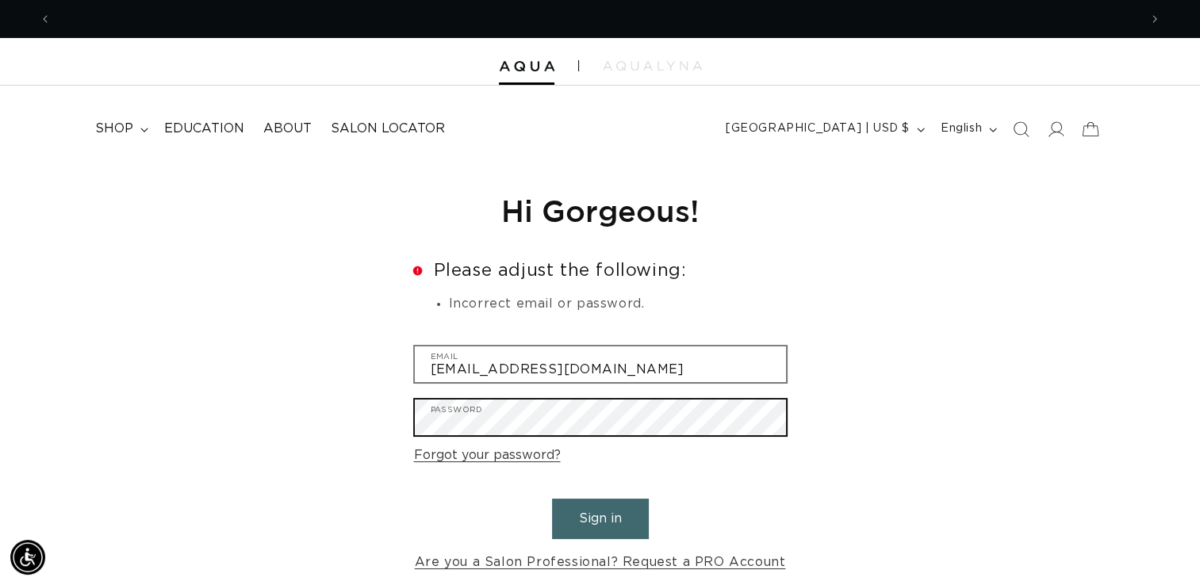
scroll to position [0, 0]
click at [552, 499] on button "Sign in" at bounding box center [600, 519] width 97 height 40
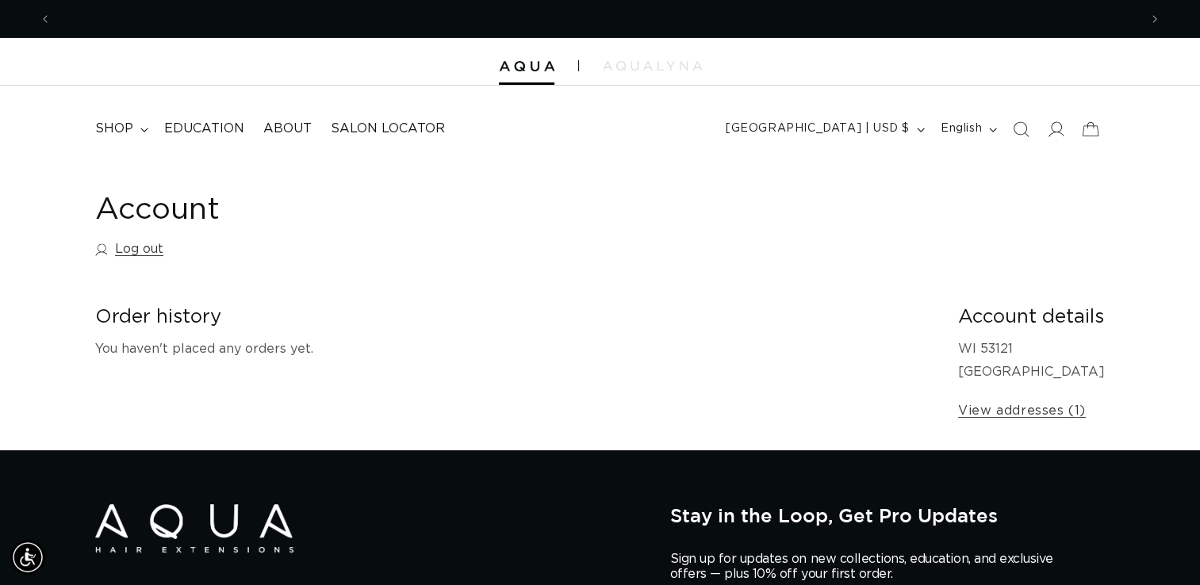
scroll to position [0, 1088]
click at [1054, 129] on icon at bounding box center [1055, 129] width 17 height 17
click at [1005, 408] on link "View addresses (1)" at bounding box center [1022, 411] width 128 height 23
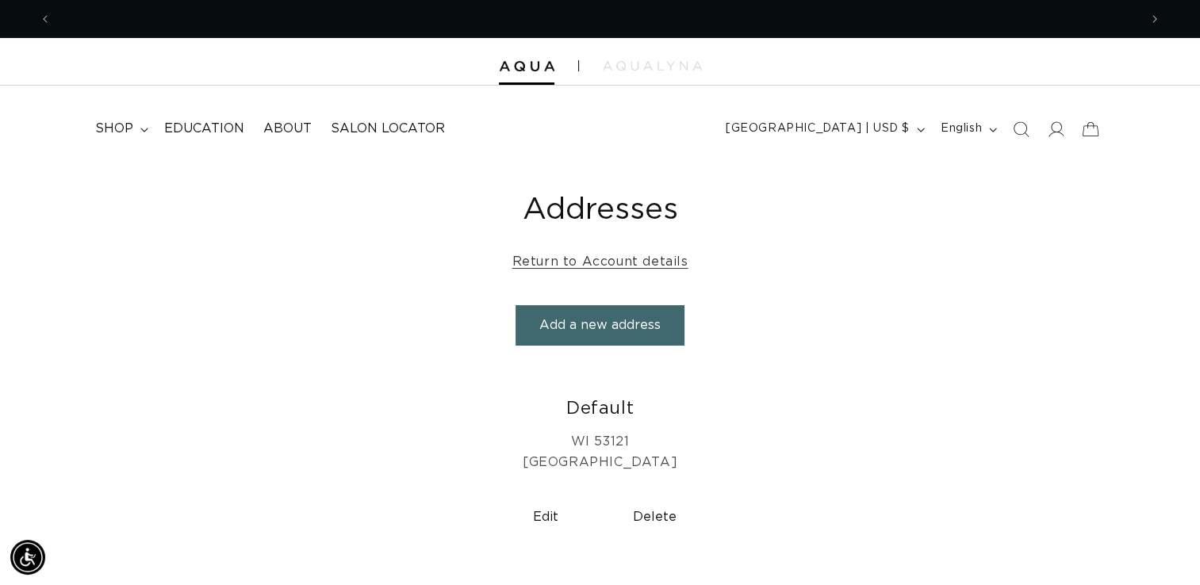
scroll to position [0, 2175]
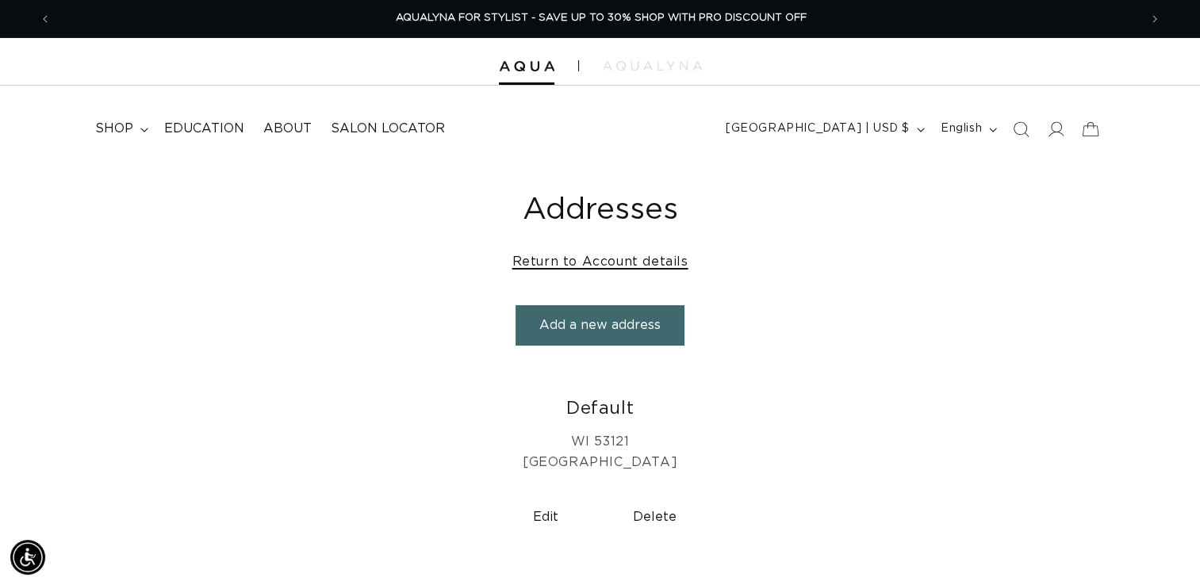
click at [587, 265] on link "Return to Account details" at bounding box center [600, 262] width 176 height 23
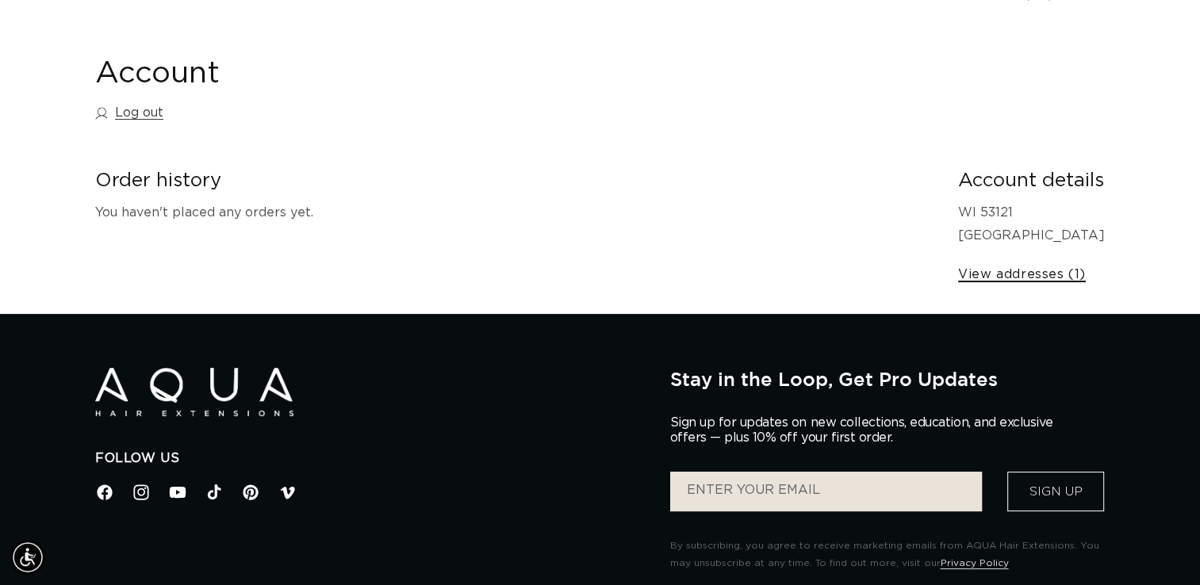
click at [1004, 275] on link "View addresses (1)" at bounding box center [1022, 274] width 128 height 23
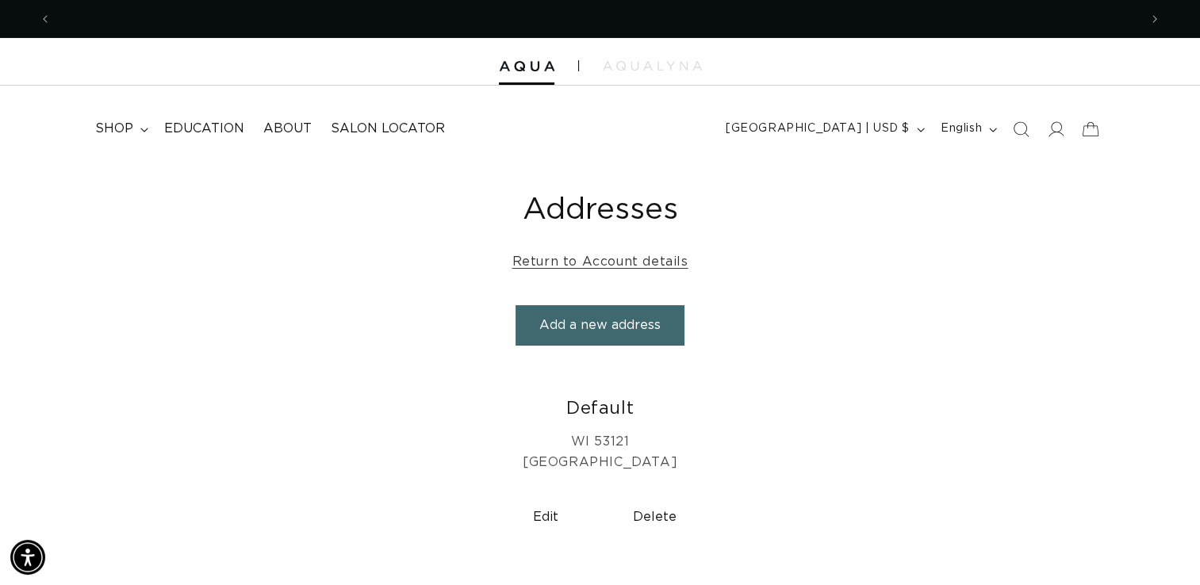
scroll to position [0, 1088]
click at [140, 129] on icon at bounding box center [144, 130] width 8 height 5
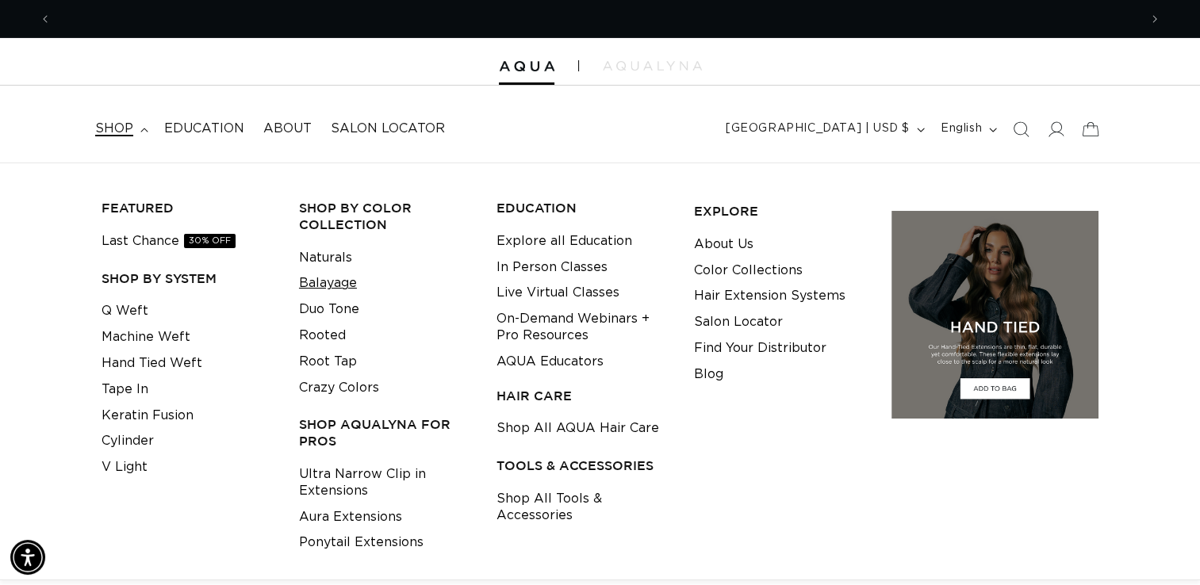
scroll to position [0, 2175]
click at [314, 287] on link "Balayage" at bounding box center [328, 284] width 58 height 26
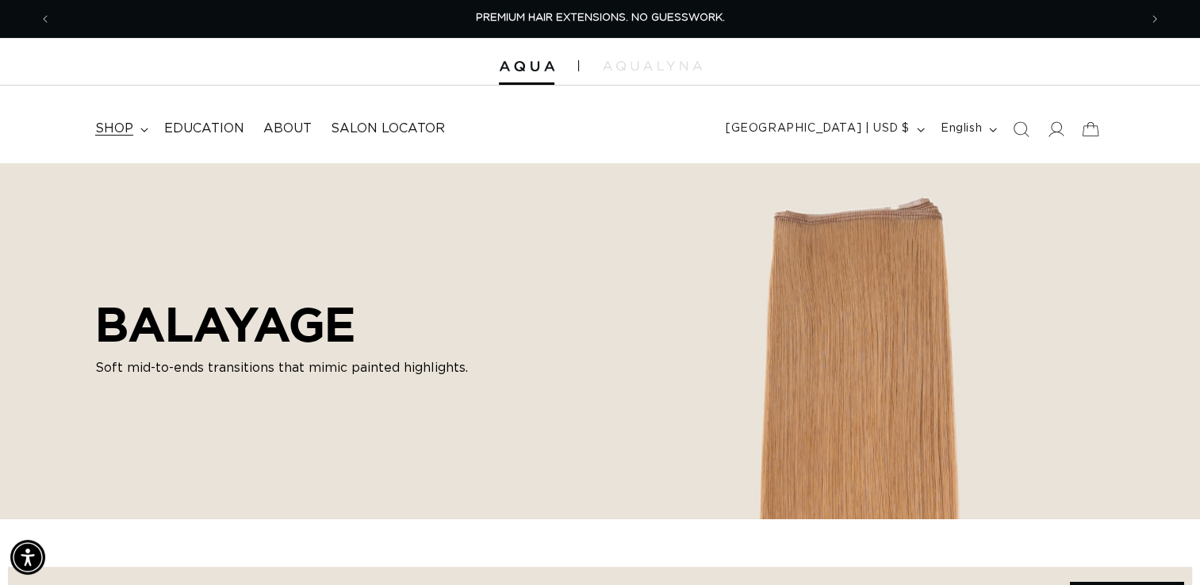
click at [140, 129] on icon at bounding box center [144, 130] width 8 height 5
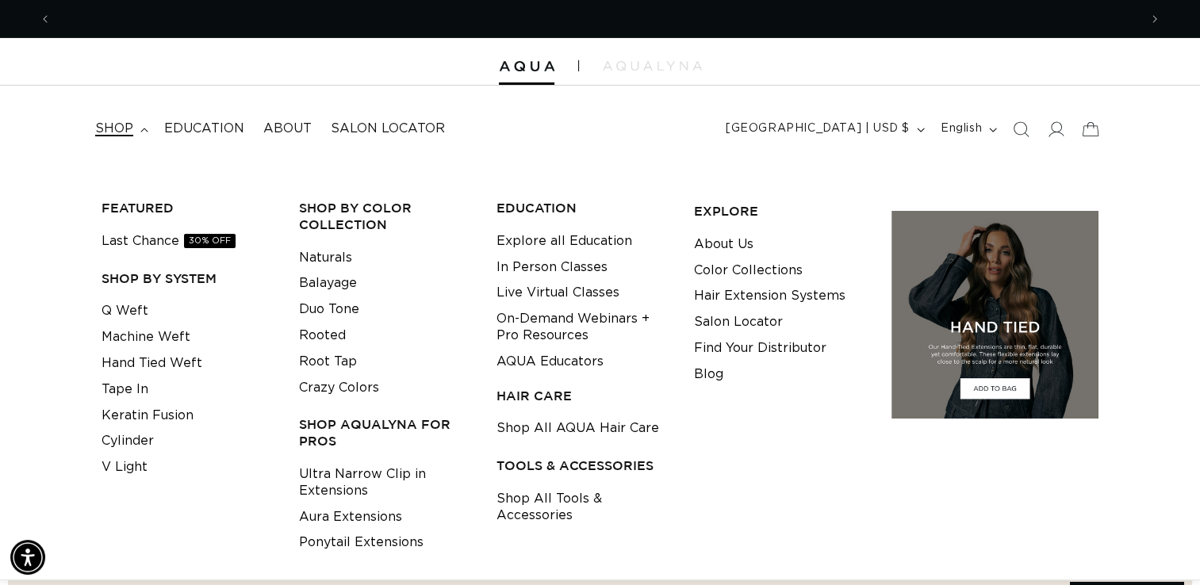
scroll to position [0, 1088]
click at [142, 390] on link "Tape In" at bounding box center [125, 390] width 47 height 26
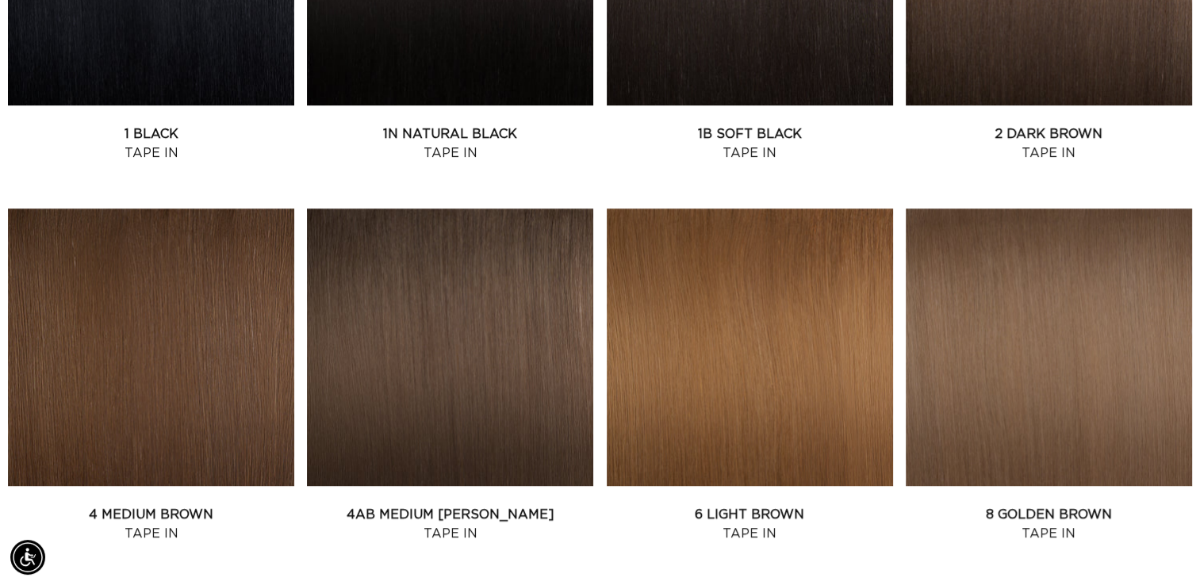
scroll to position [0, 1088]
click at [488, 505] on link "4AB Medium Ash Brown Tape In" at bounding box center [450, 524] width 286 height 38
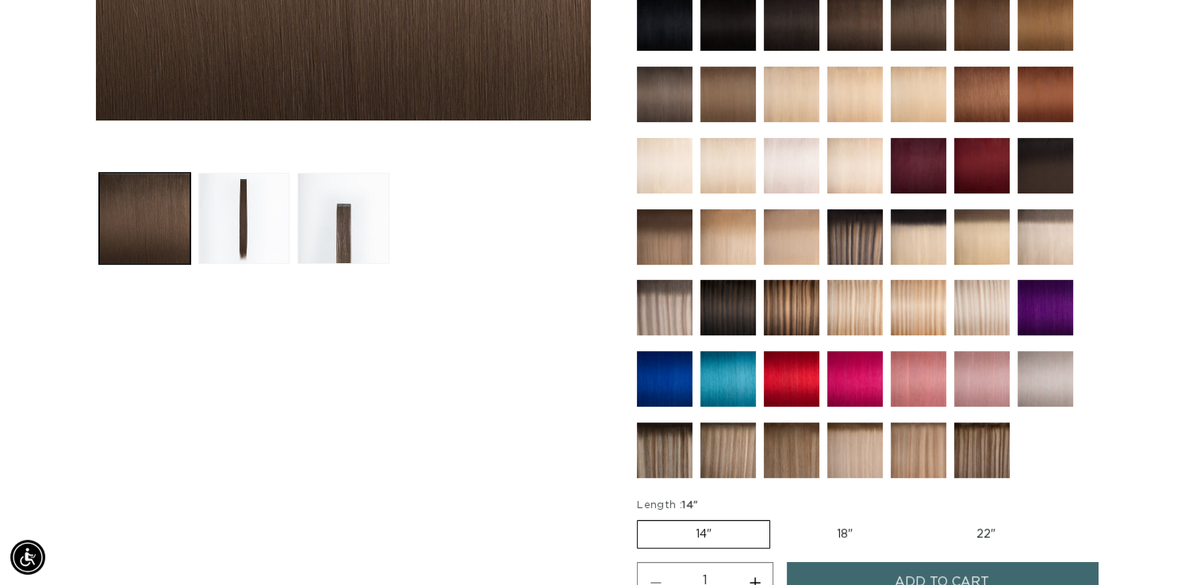
click at [832, 521] on label "18" Variant sold out or unavailable" at bounding box center [845, 534] width 132 height 27
click at [779, 517] on input "18" Variant sold out or unavailable" at bounding box center [778, 517] width 1 height 1
radio input "true"
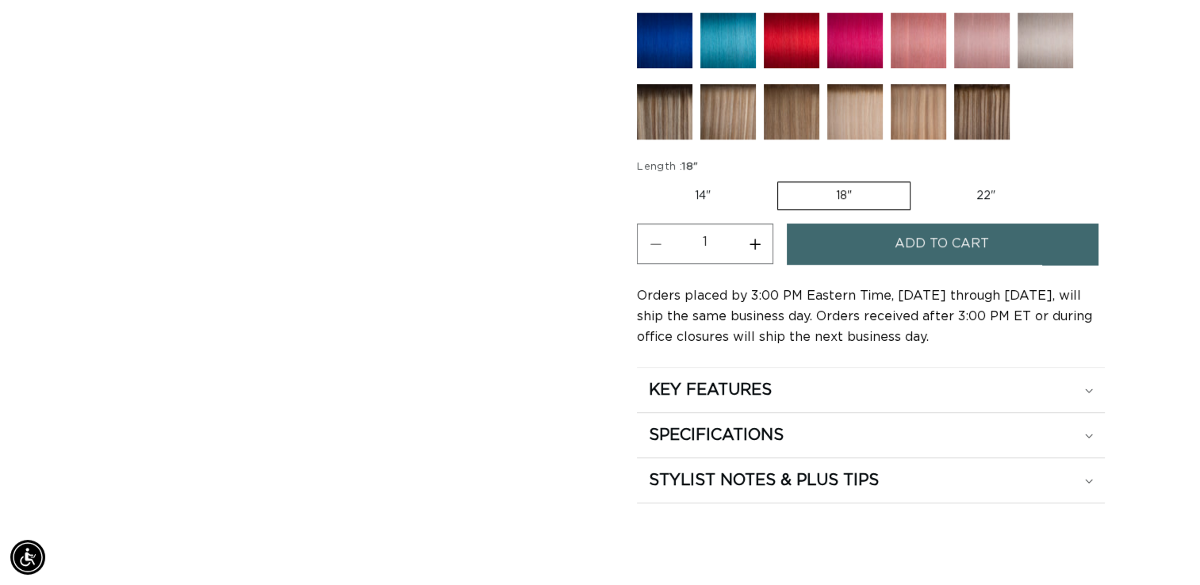
scroll to position [909, 0]
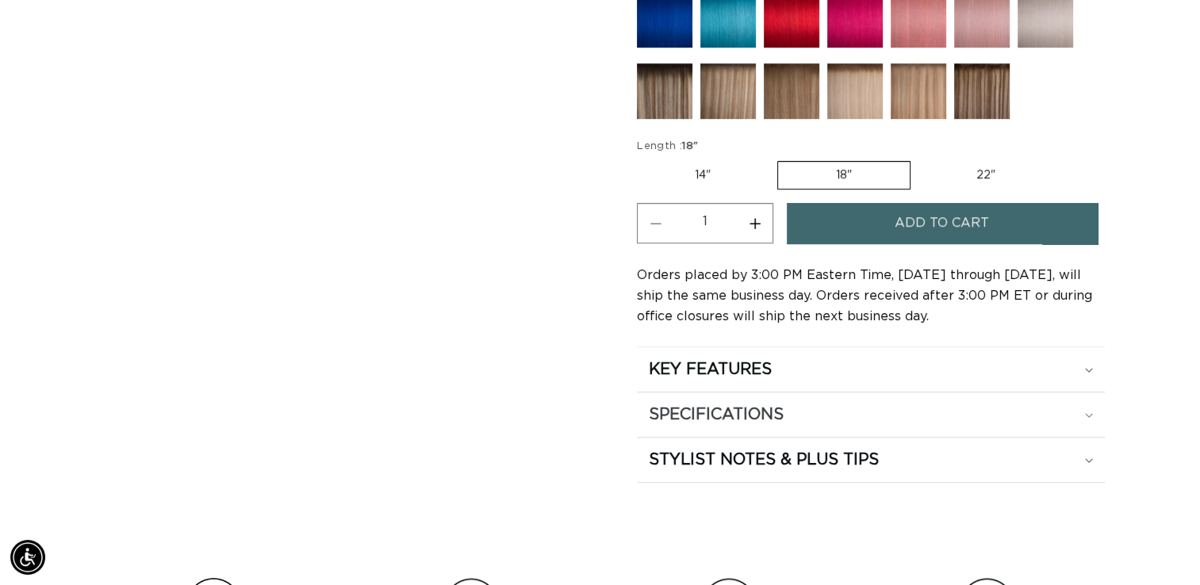
click at [1092, 393] on summary "SPECIFICATIONS" at bounding box center [871, 415] width 468 height 44
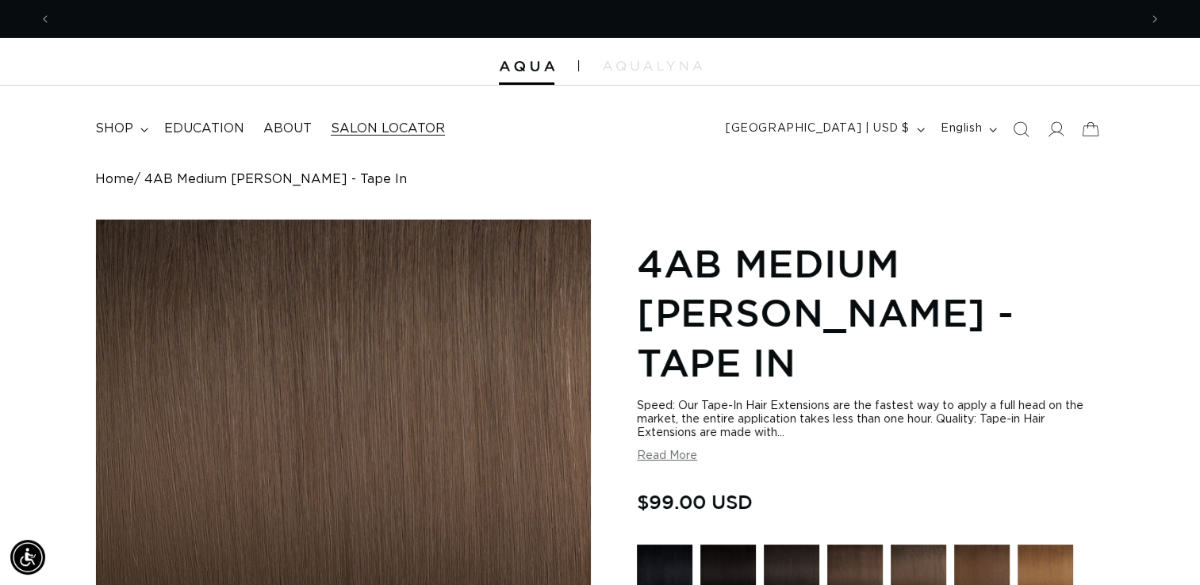
scroll to position [0, 2175]
click at [280, 129] on span "About" at bounding box center [287, 129] width 48 height 17
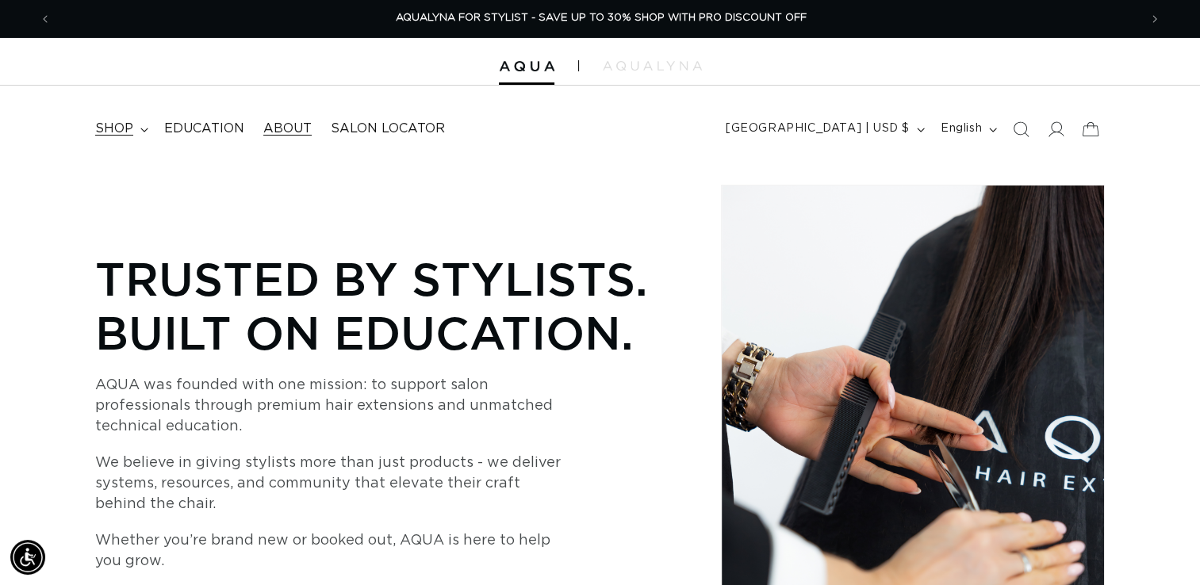
click at [144, 128] on icon at bounding box center [144, 130] width 8 height 5
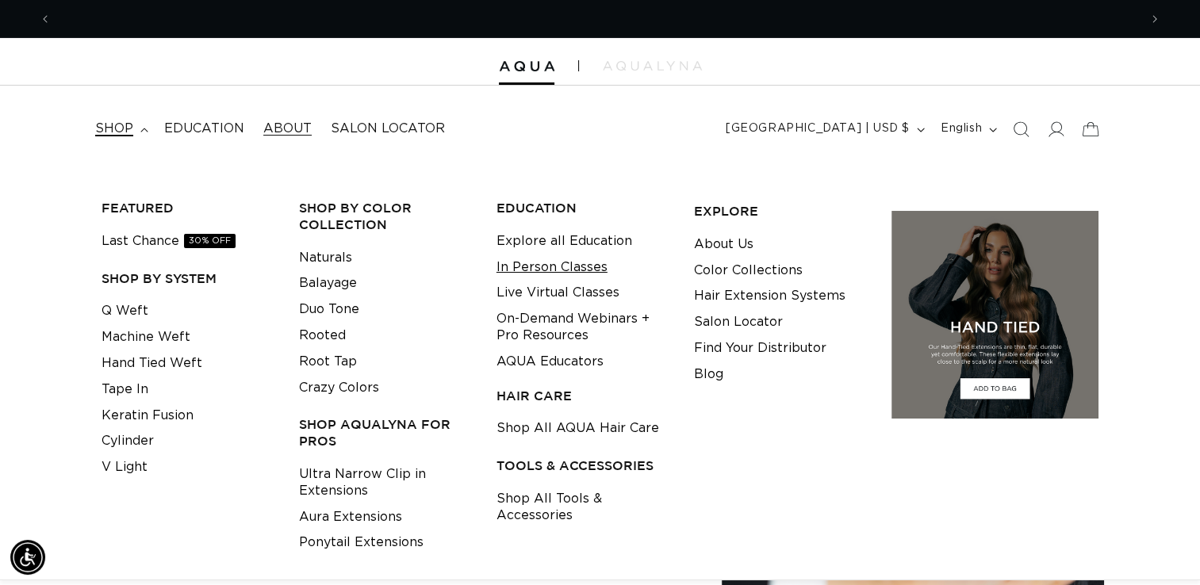
click at [526, 268] on link "In Person Classes" at bounding box center [552, 268] width 111 height 26
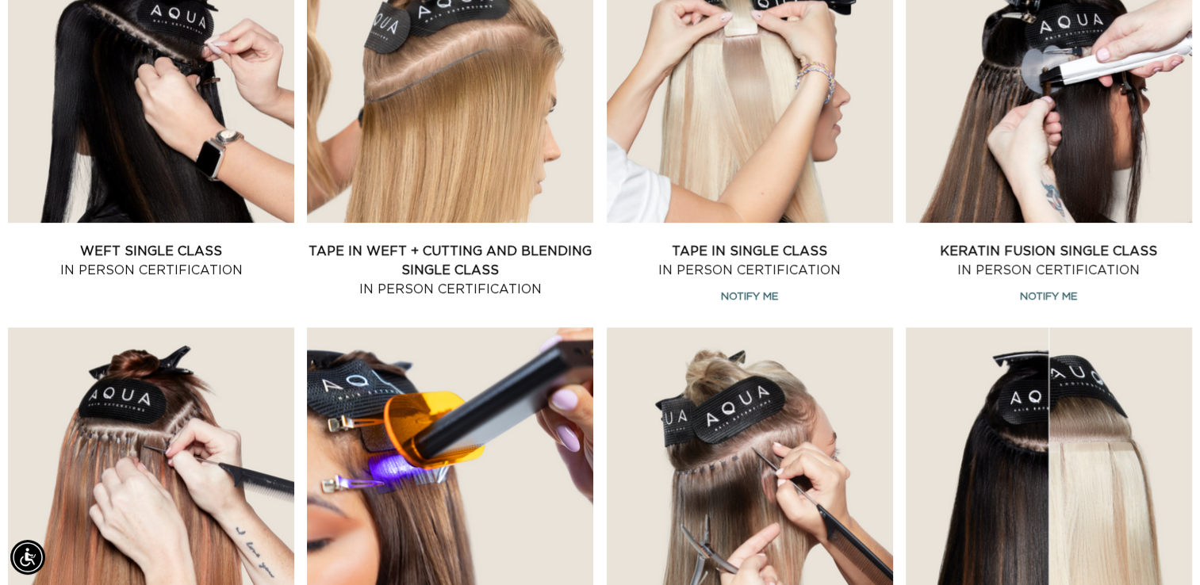
scroll to position [0, 1088]
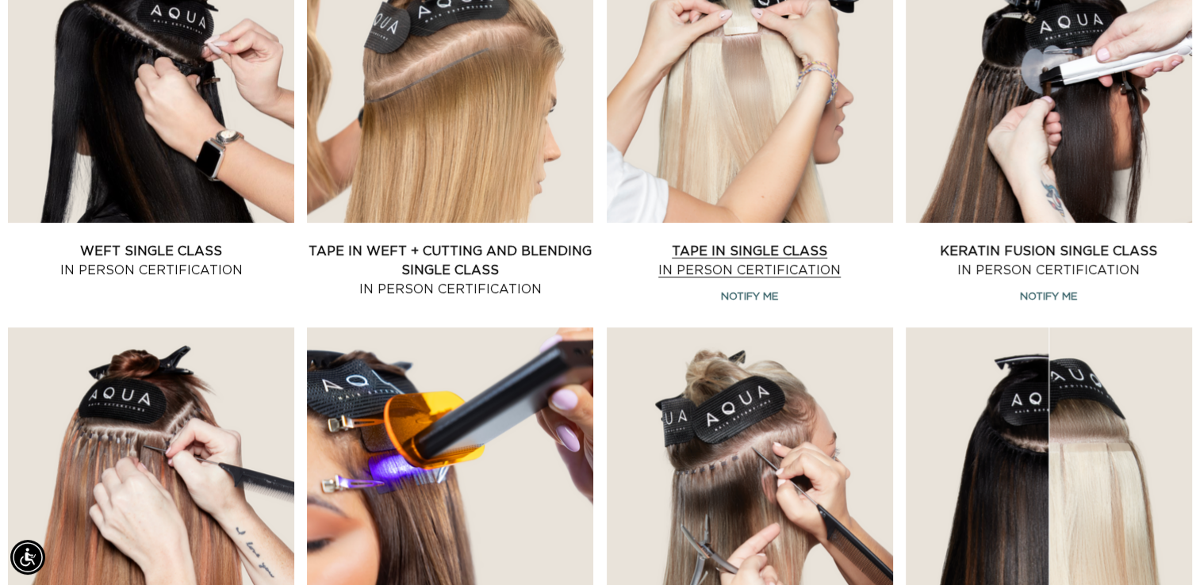
click at [774, 244] on link "Tape In Single Class In Person Certification" at bounding box center [750, 261] width 286 height 38
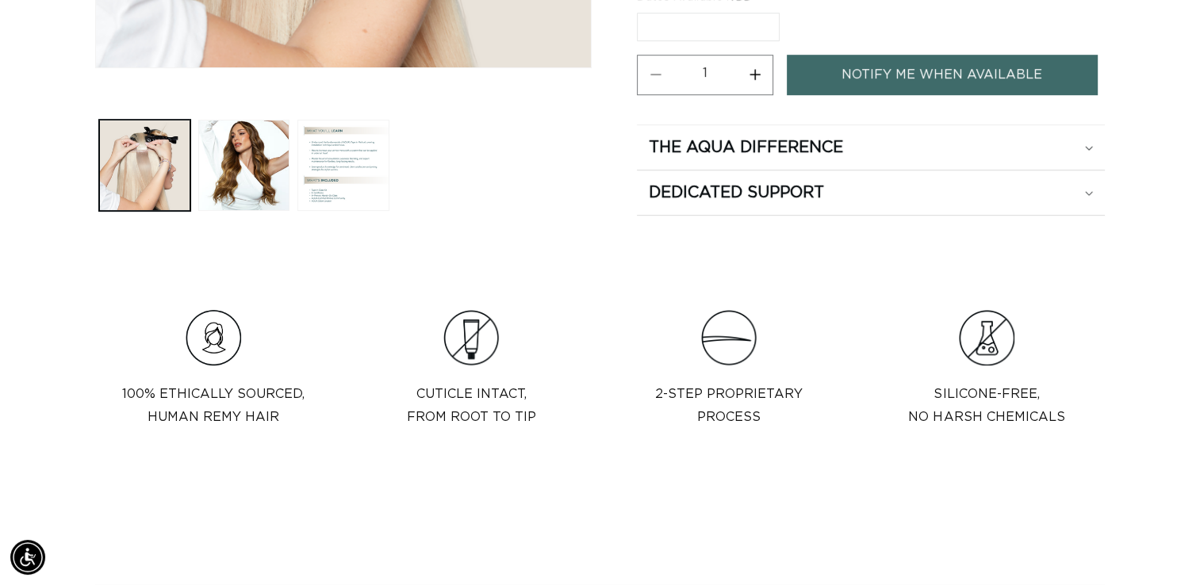
scroll to position [0, 2175]
click at [1016, 81] on link "Notify Me When Available" at bounding box center [942, 74] width 310 height 40
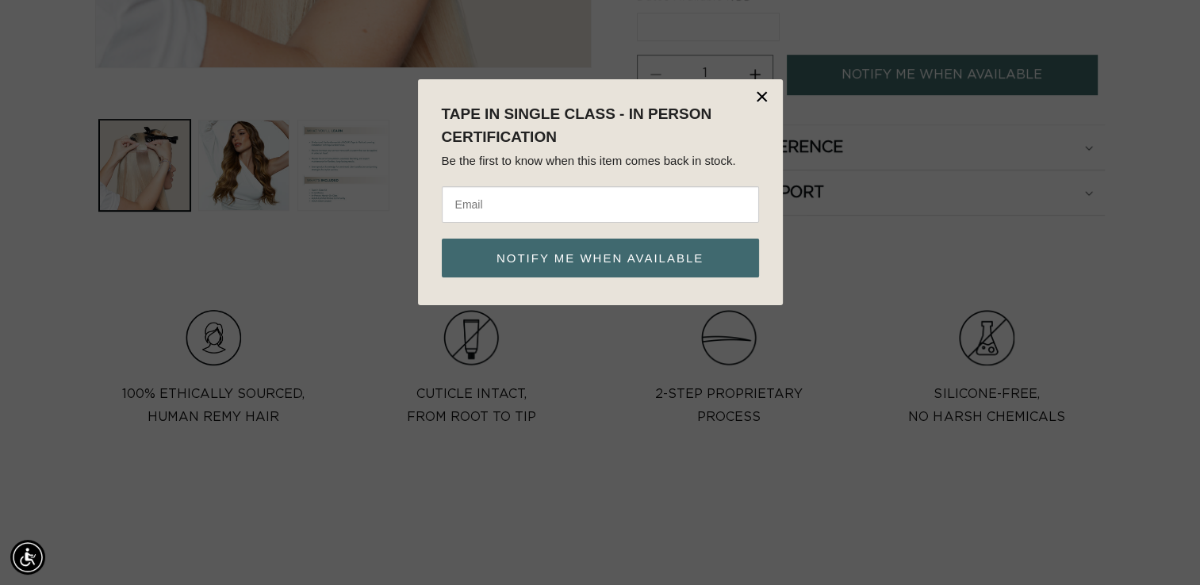
scroll to position [0, 0]
click at [723, 209] on input "email" at bounding box center [600, 204] width 317 height 36
click at [442, 239] on button "Notify me when available" at bounding box center [600, 259] width 317 height 40
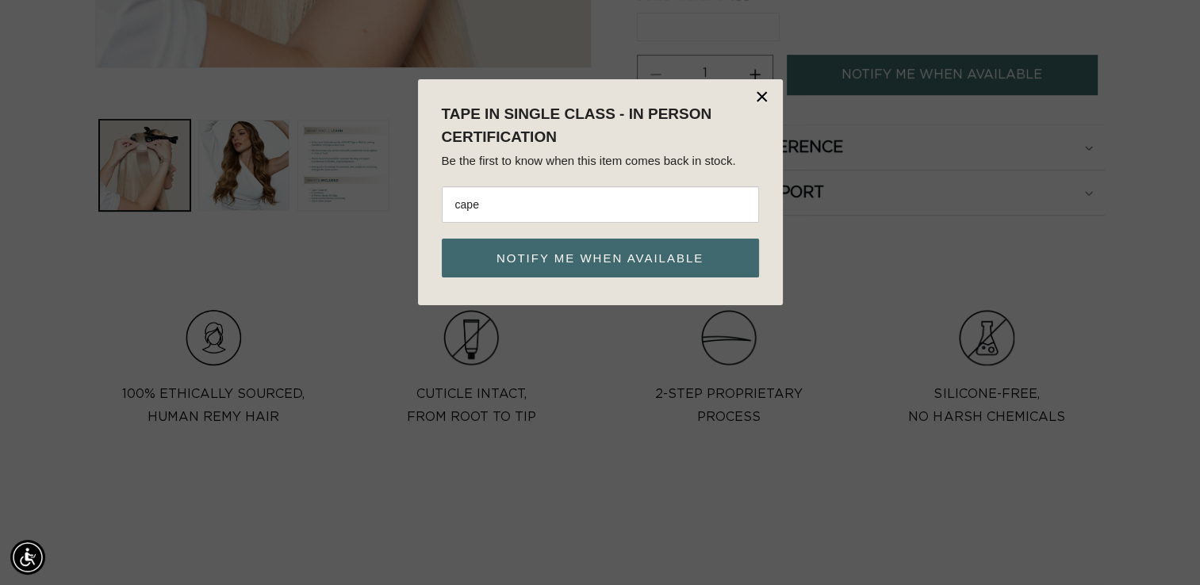
click at [654, 197] on input "cape" at bounding box center [600, 204] width 317 height 36
type input "capellisalon@myyahoo.com"
click at [511, 202] on input "capellisalon@myyahoo.com" at bounding box center [600, 204] width 317 height 36
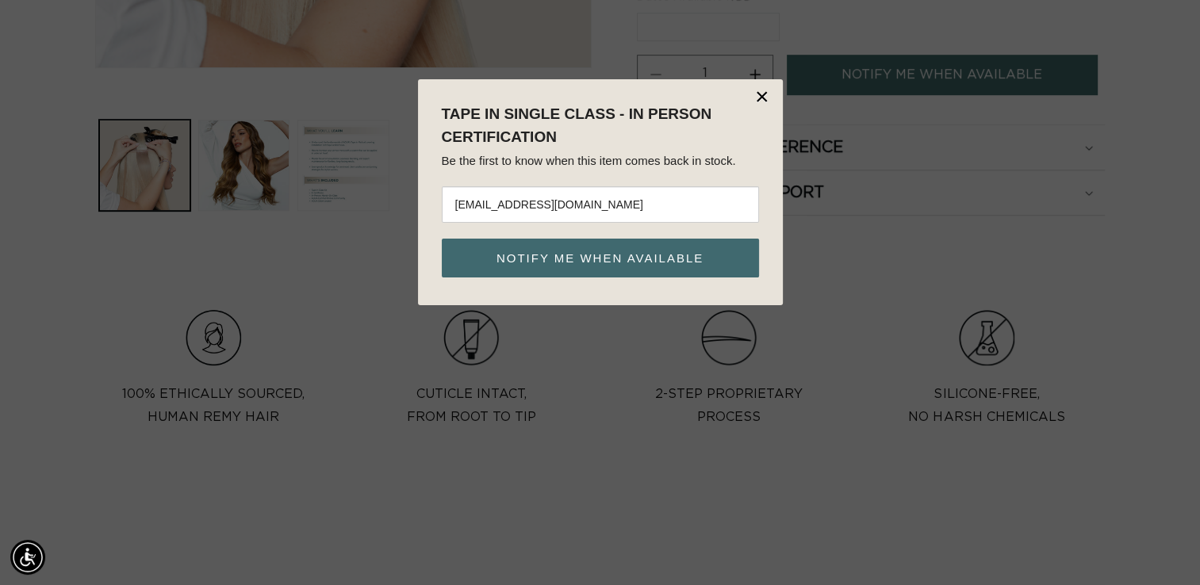
type input "capellisalone@myyahoo.com"
click at [539, 251] on button "Notify me when available" at bounding box center [600, 259] width 317 height 40
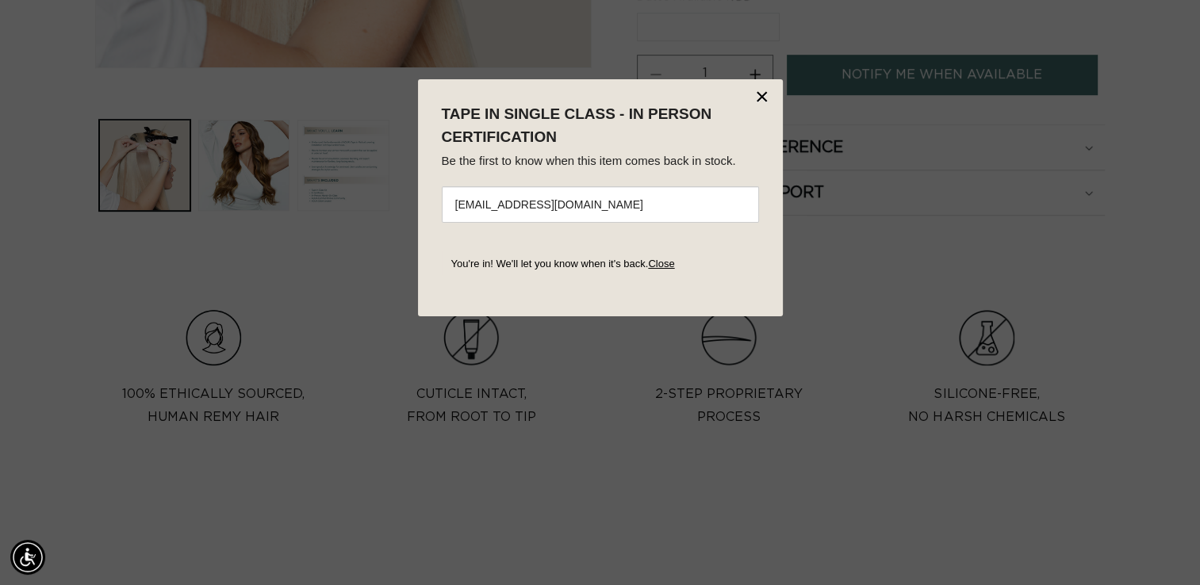
scroll to position [0, 0]
click at [756, 98] on button "×" at bounding box center [763, 97] width 16 height 24
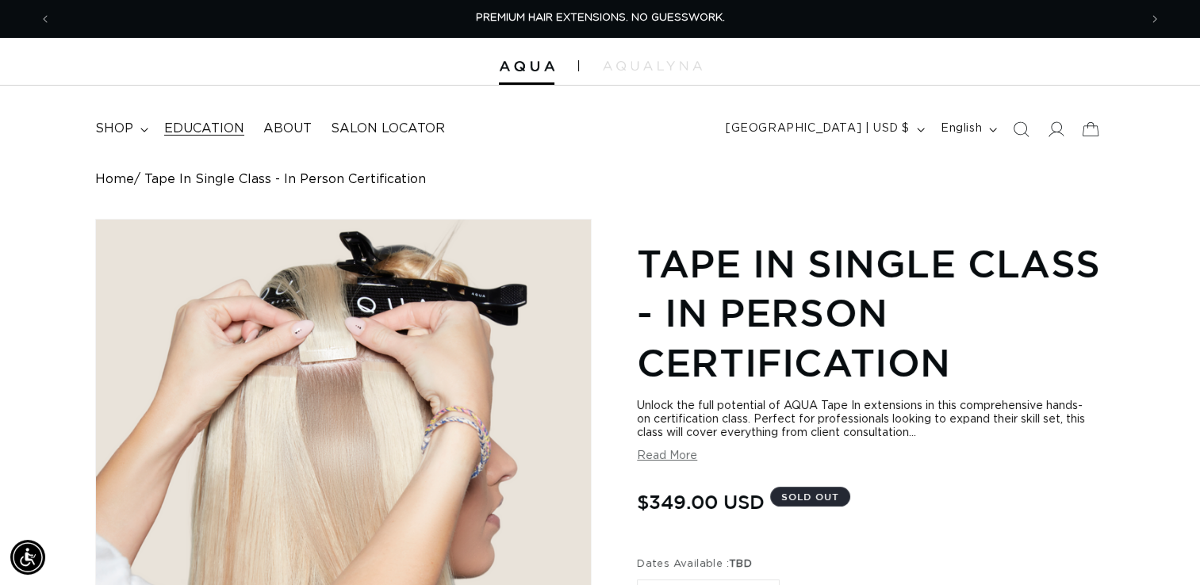
click at [187, 132] on span "Education" at bounding box center [204, 129] width 80 height 17
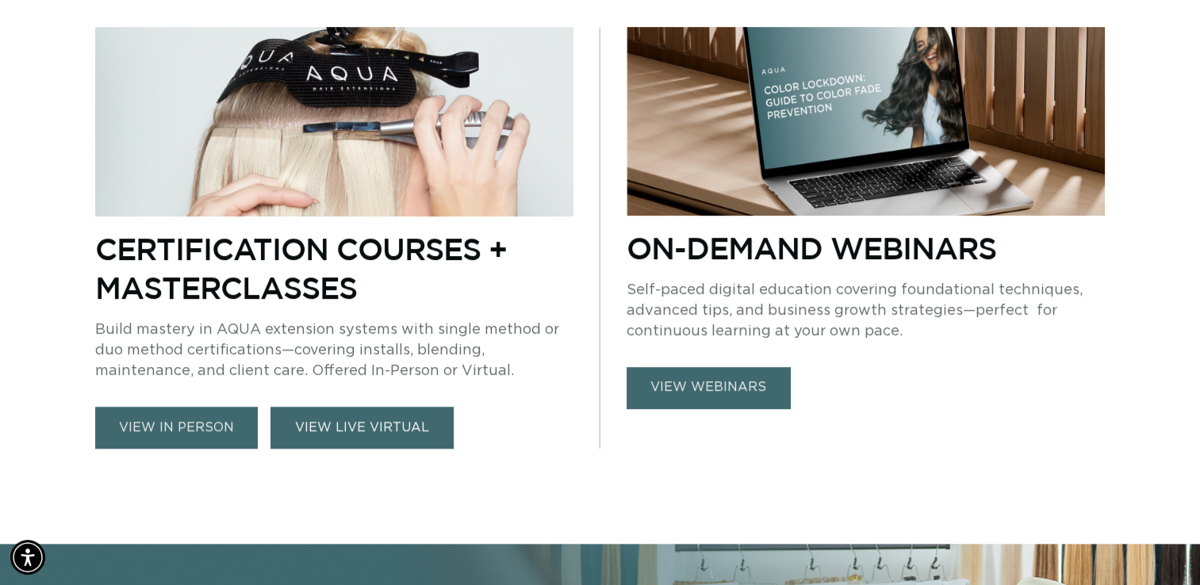
click at [378, 420] on link "VIEW LIVE VIRTUAL" at bounding box center [362, 428] width 183 height 42
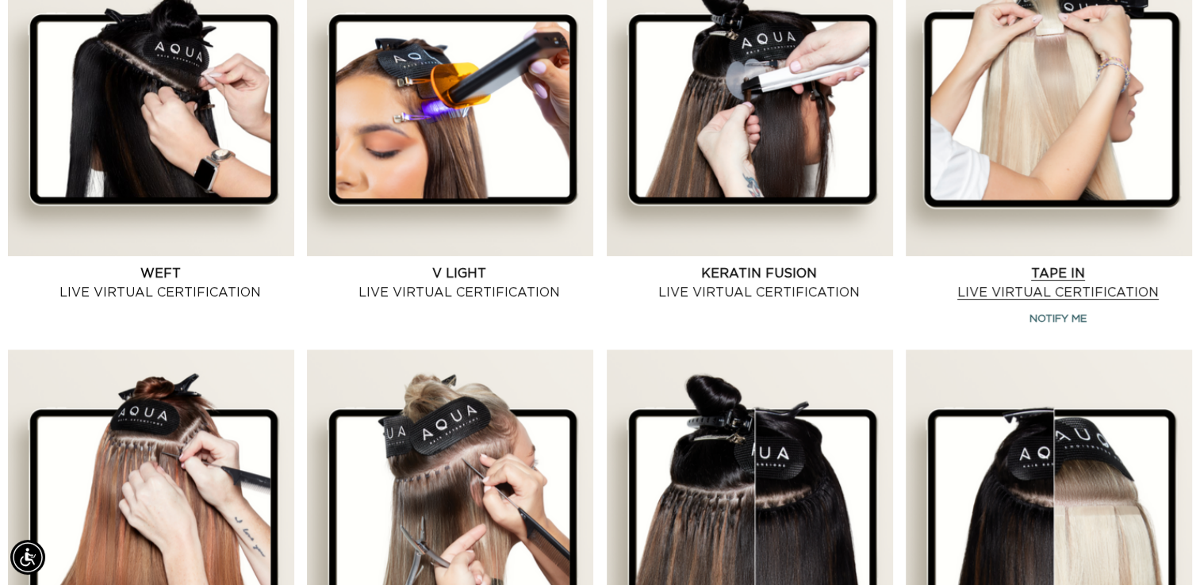
scroll to position [0, 2175]
click at [1048, 302] on link "Tape In Live Virtual Certification" at bounding box center [1058, 283] width 268 height 38
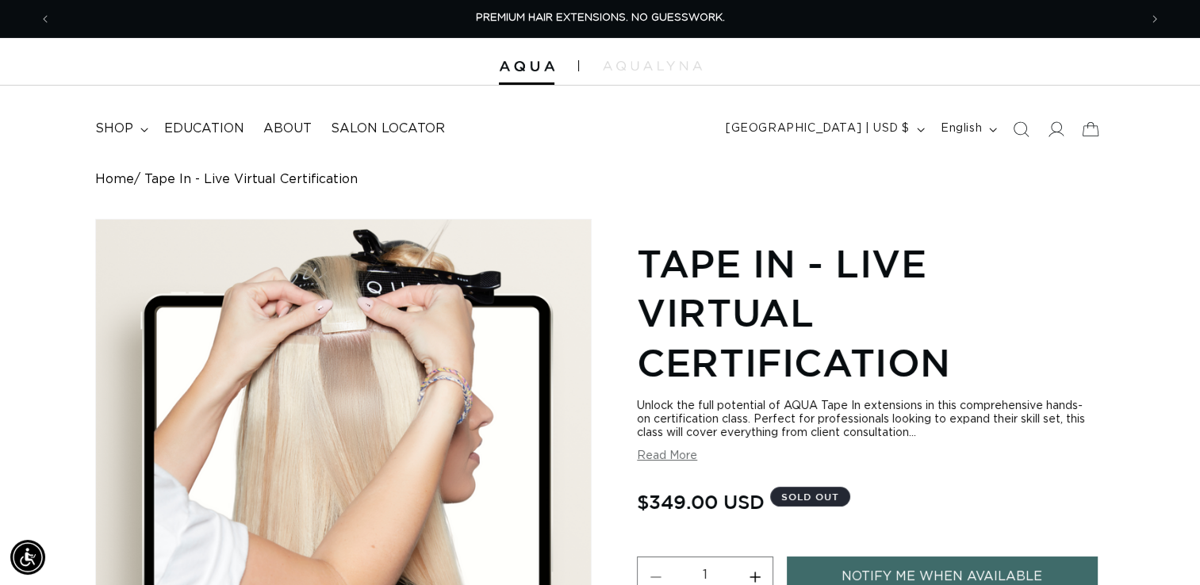
click at [1023, 579] on link "Notify Me When Available" at bounding box center [942, 577] width 310 height 40
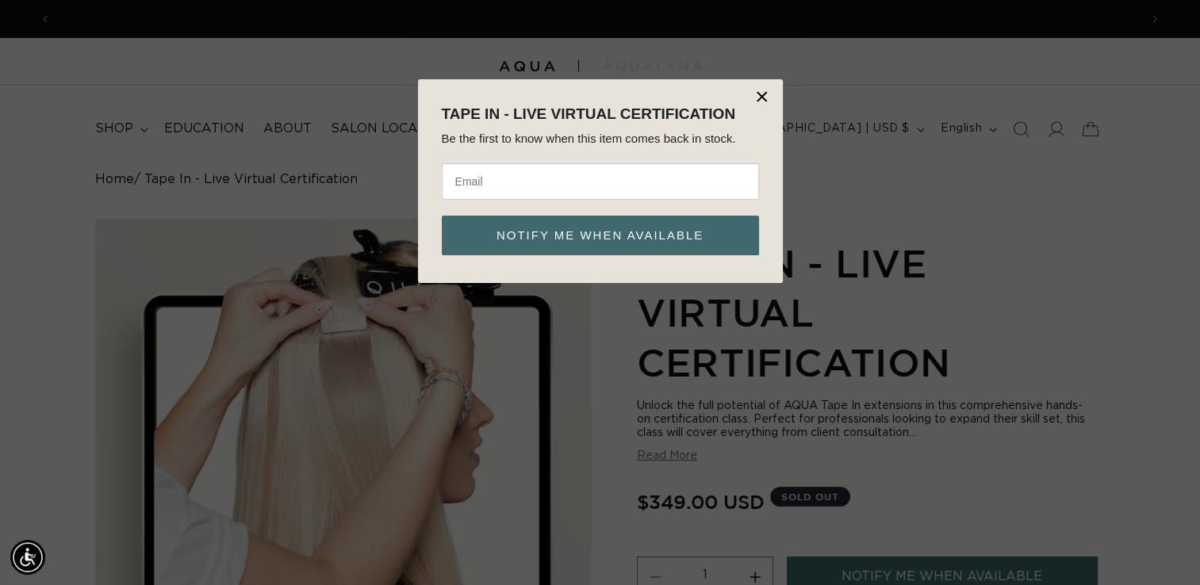
scroll to position [0, 1088]
click at [584, 179] on input "email" at bounding box center [600, 181] width 317 height 36
type input "[EMAIL_ADDRESS][DOMAIN_NAME]"
click at [442, 216] on button "Notify me when available" at bounding box center [600, 236] width 317 height 40
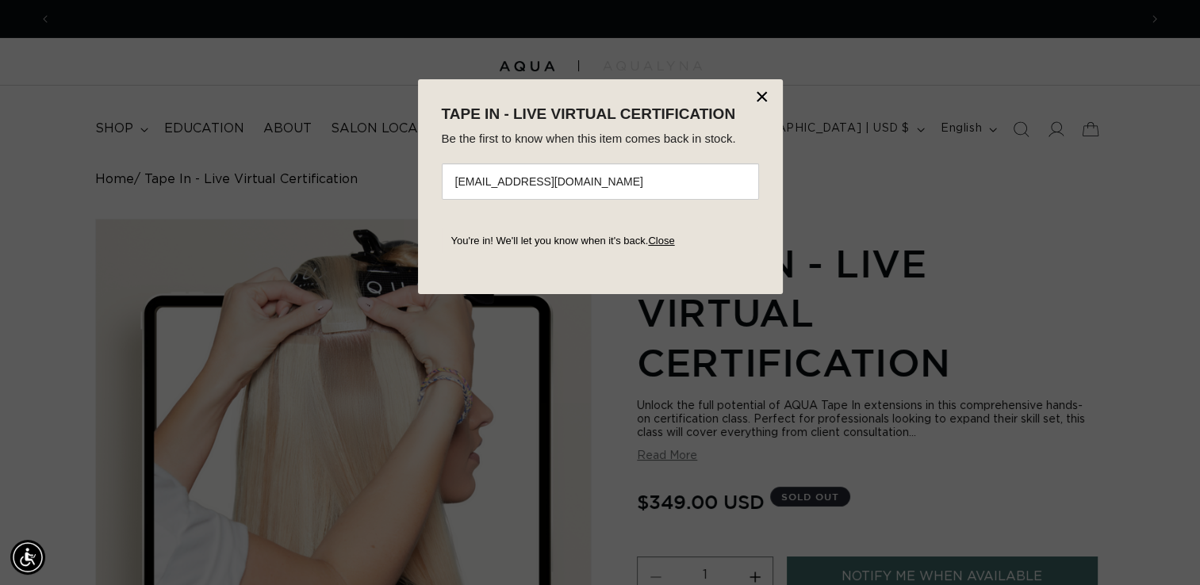
click at [758, 94] on button "×" at bounding box center [763, 97] width 16 height 24
